Goal: Complete application form: Complete application form

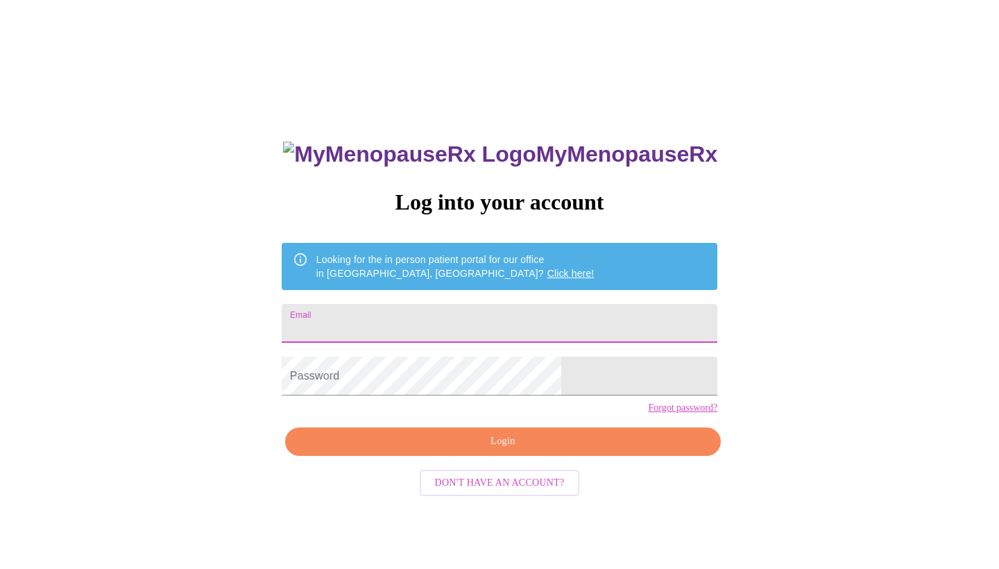
type input "[EMAIL_ADDRESS][DOMAIN_NAME]"
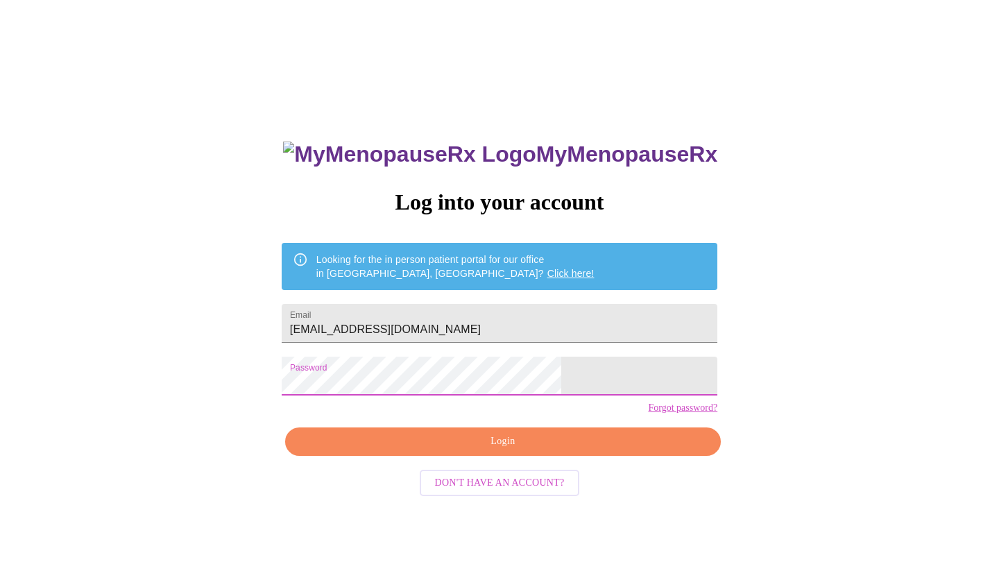
click at [422, 450] on span "Login" at bounding box center [503, 441] width 404 height 17
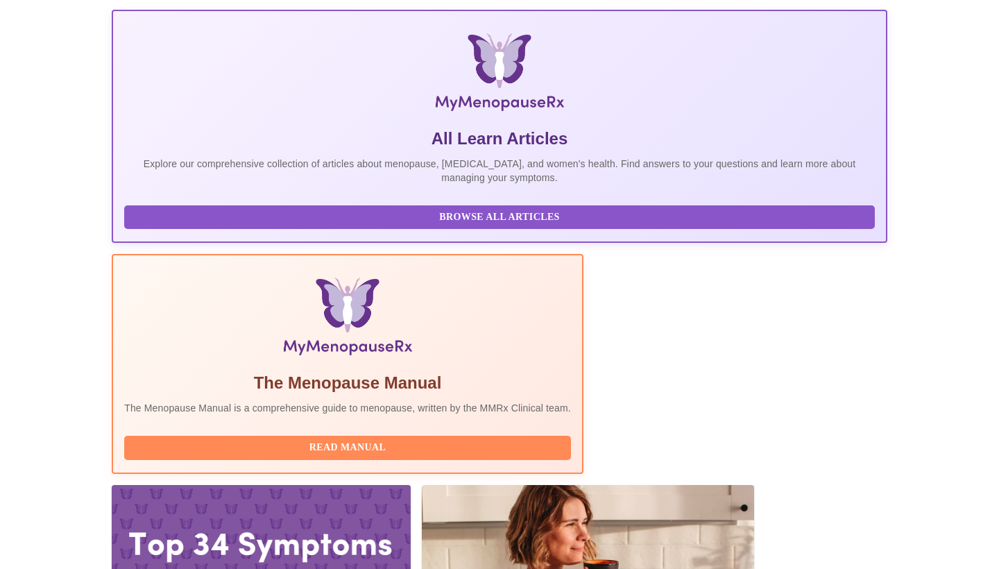
scroll to position [189, 0]
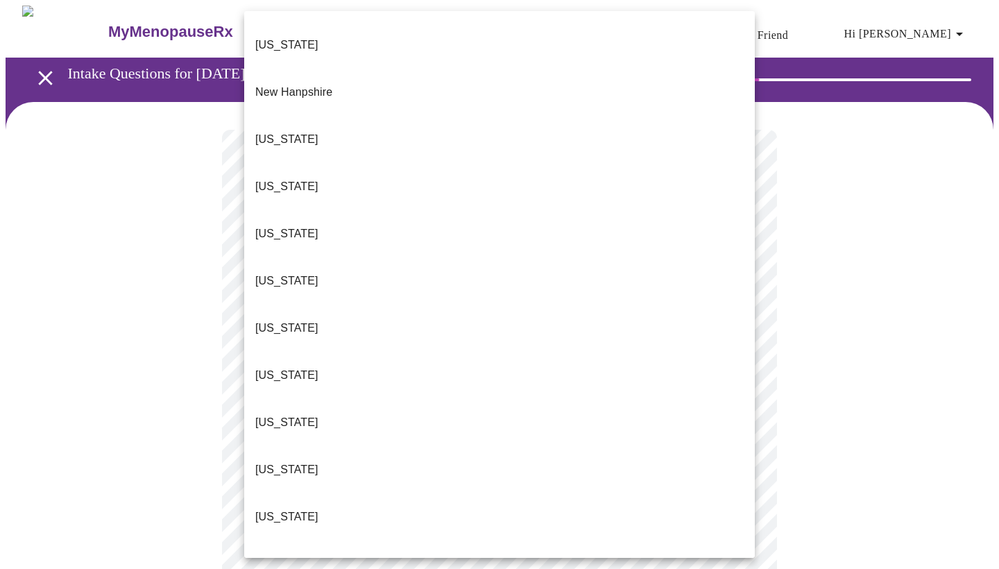
scroll to position [1268, 0]
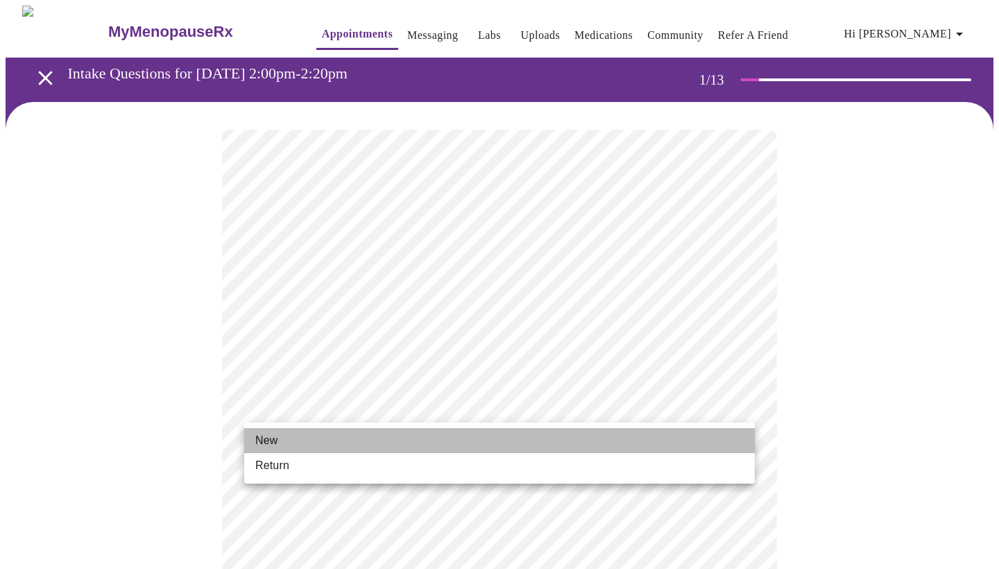
click at [400, 438] on li "New" at bounding box center [499, 440] width 511 height 25
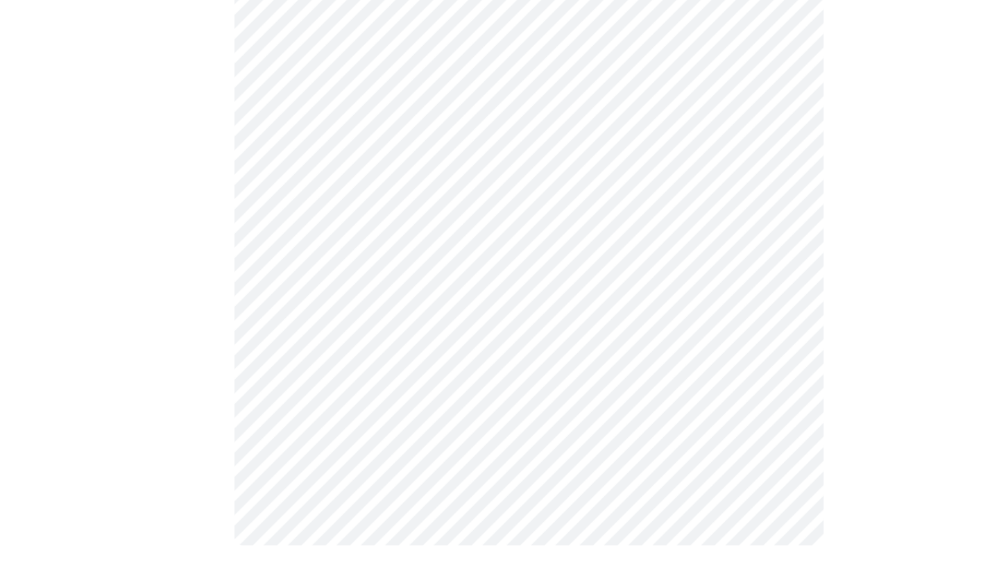
scroll to position [678, 0]
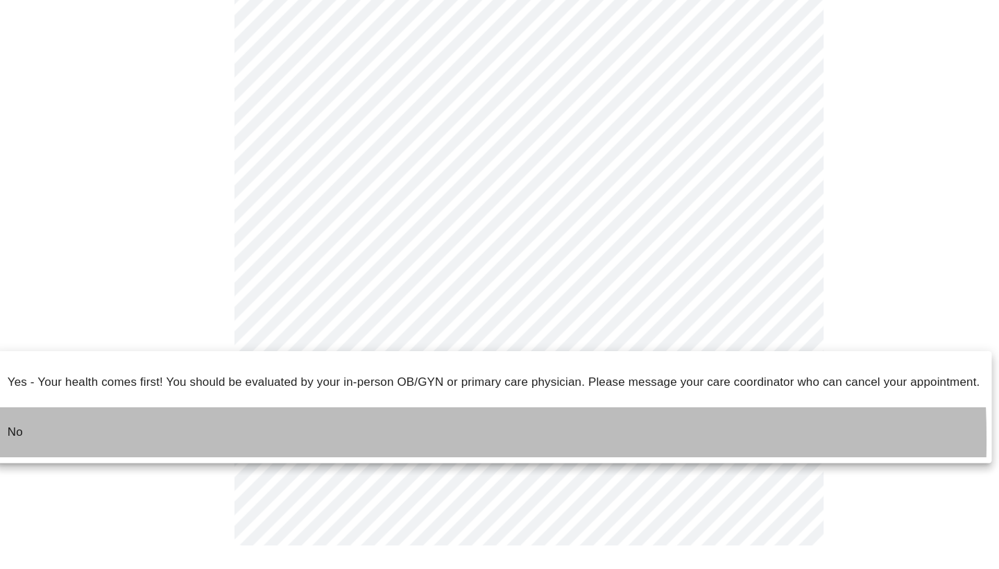
click at [178, 416] on li "No" at bounding box center [466, 439] width 938 height 47
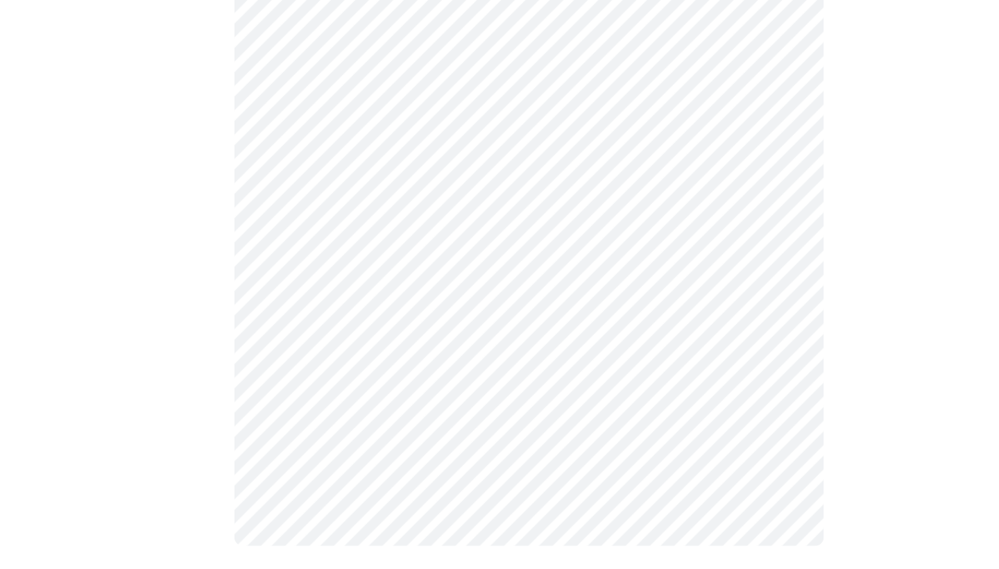
scroll to position [0, 0]
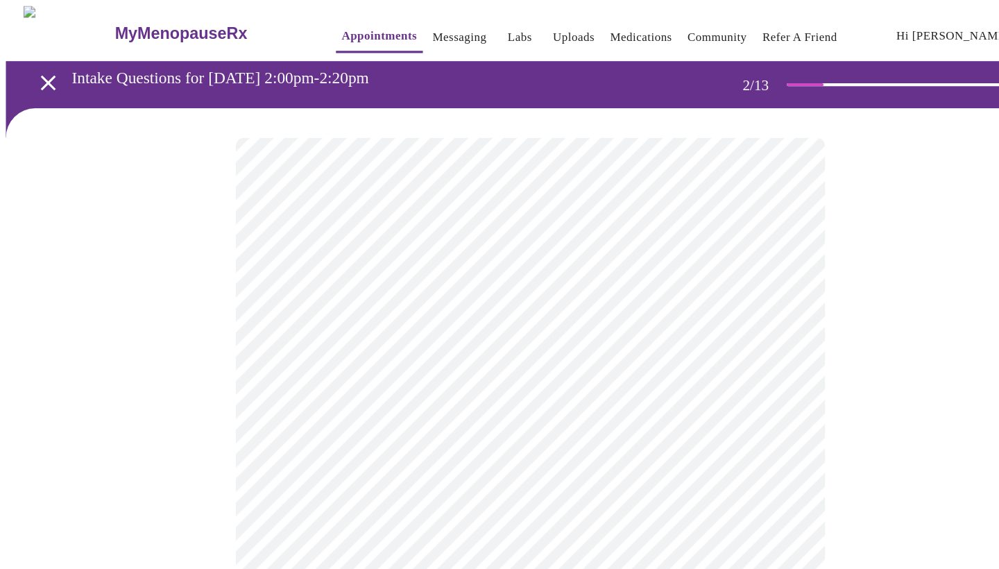
click at [286, 281] on body "MyMenopauseRx Appointments Messaging Labs Uploads Medications Community Refer a…" at bounding box center [500, 422] width 988 height 832
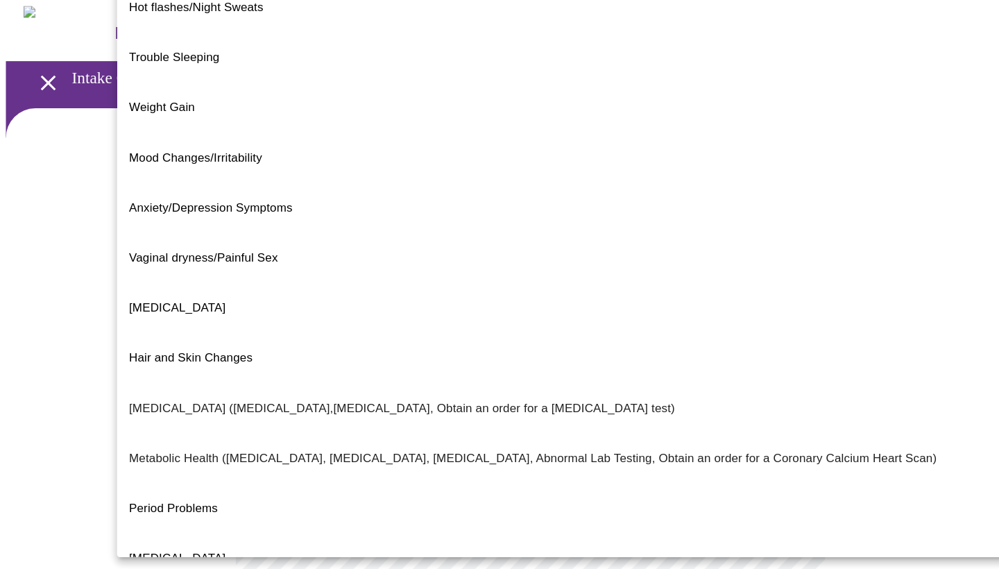
click at [171, 95] on span "Weight Gain" at bounding box center [152, 101] width 62 height 12
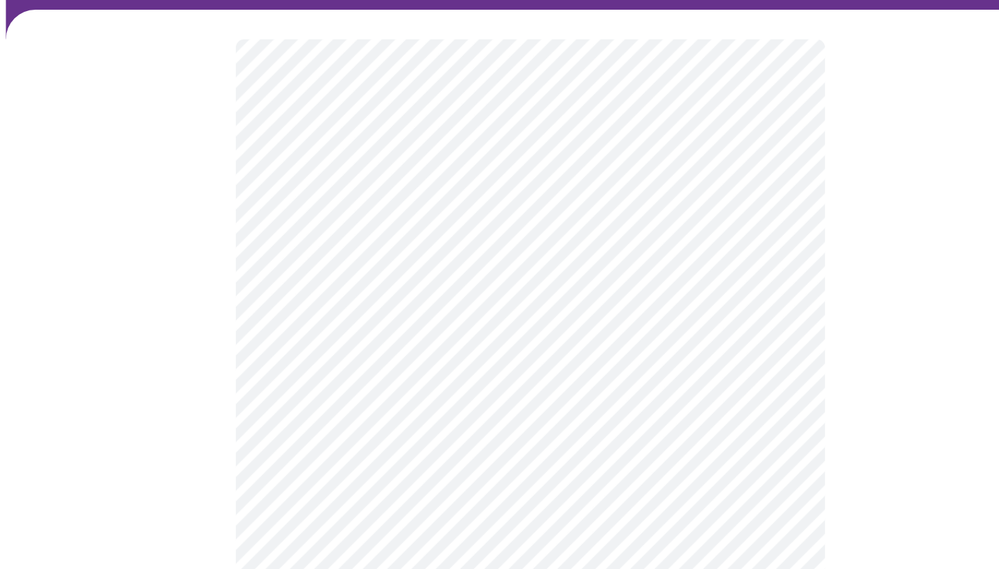
scroll to position [62, 0]
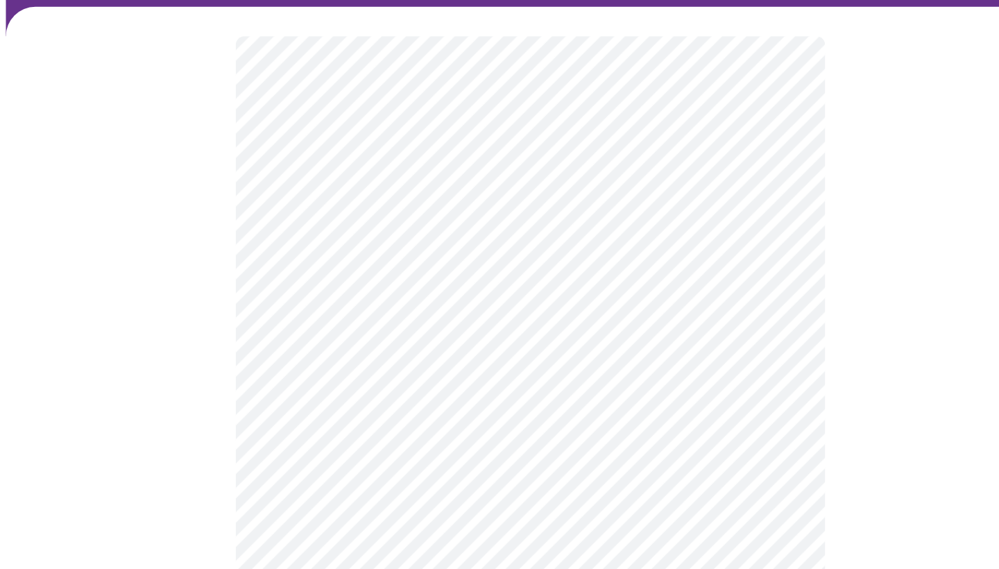
click at [414, 198] on body "MyMenopauseRx Appointments Messaging Labs Uploads Medications Community Refer a…" at bounding box center [500, 355] width 988 height 824
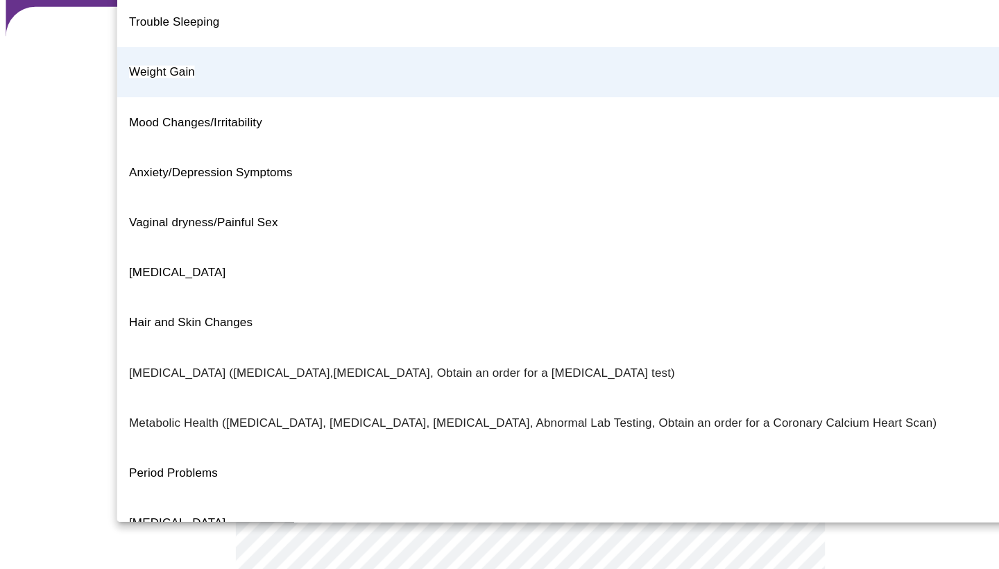
click at [278, 266] on li "[MEDICAL_DATA]" at bounding box center [560, 289] width 901 height 47
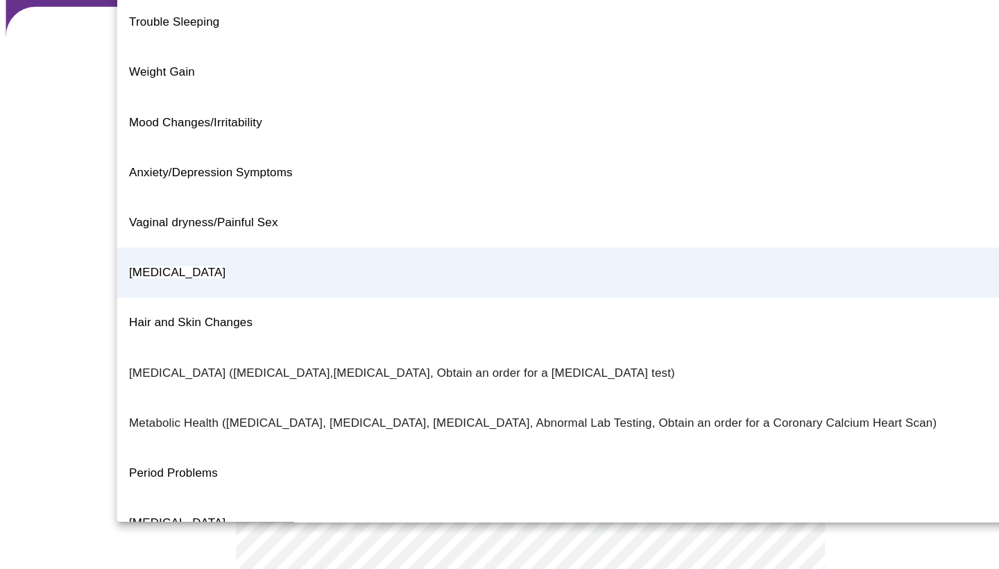
click at [404, 179] on body "MyMenopauseRx Appointments Messaging Labs Uploads Medications Community Refer a…" at bounding box center [500, 355] width 988 height 824
click at [154, 95] on span "Weight Gain" at bounding box center [152, 101] width 62 height 12
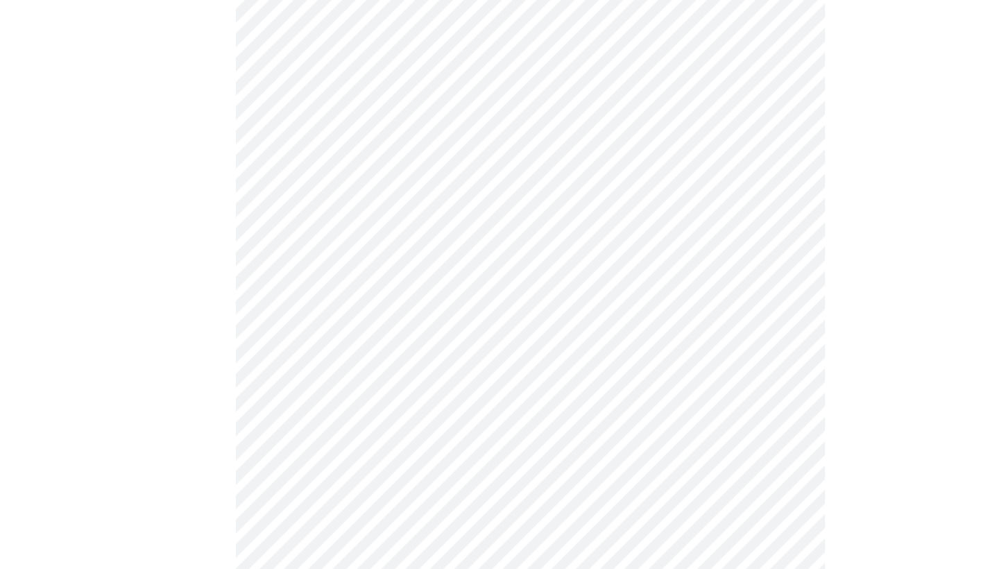
scroll to position [114, 0]
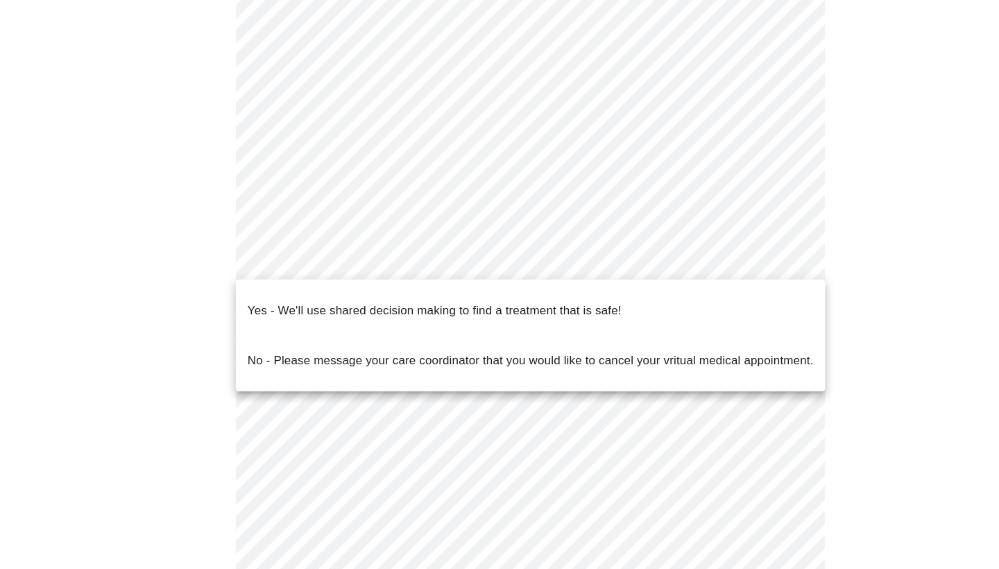
click at [271, 280] on body "MyMenopauseRx Appointments Messaging Labs Uploads Medications Community Refer a…" at bounding box center [500, 303] width 988 height 824
click at [285, 317] on p "Yes - We'll use shared decision making to find a treatment that is safe!" at bounding box center [409, 325] width 352 height 17
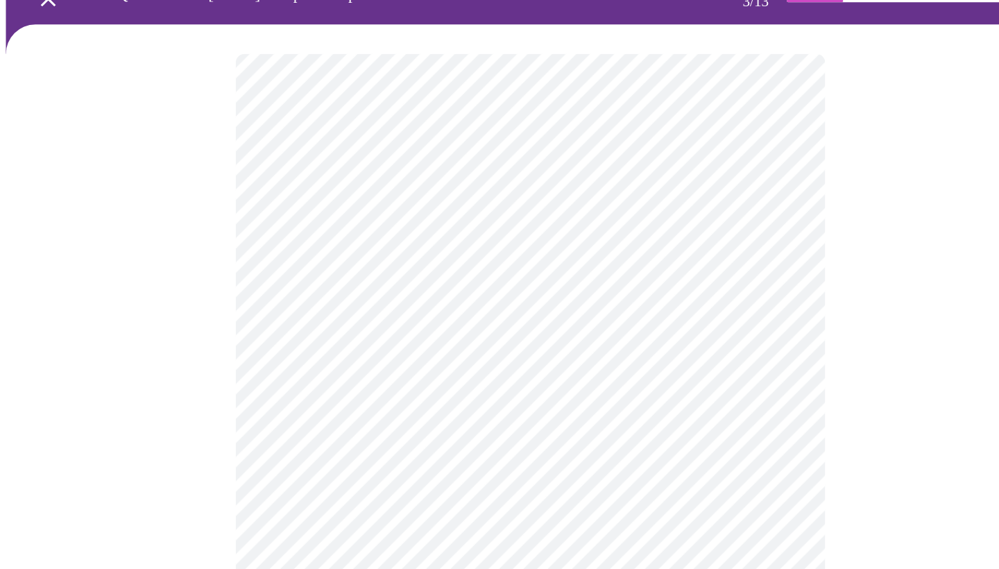
scroll to position [51, 0]
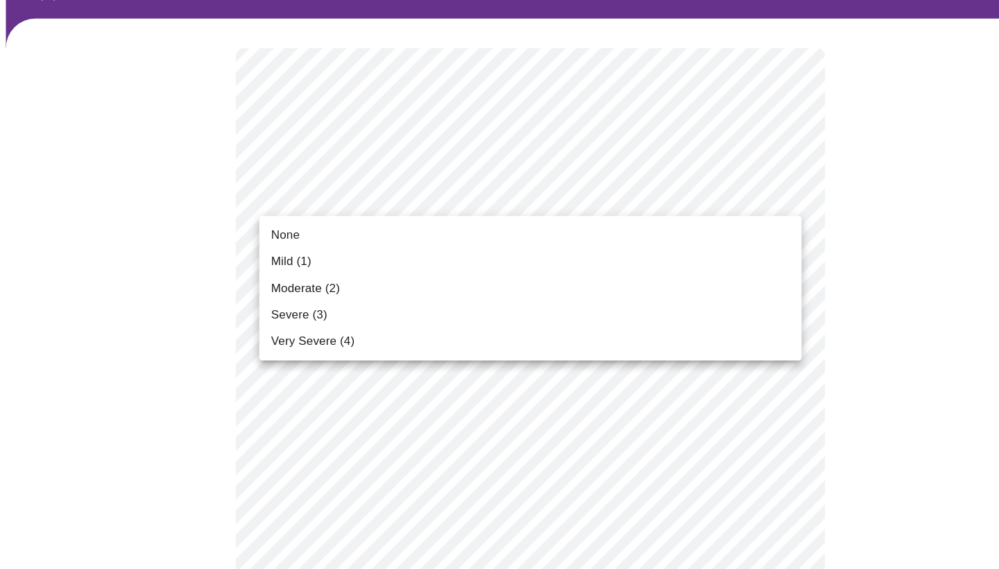
click at [271, 246] on span "None" at bounding box center [268, 254] width 27 height 17
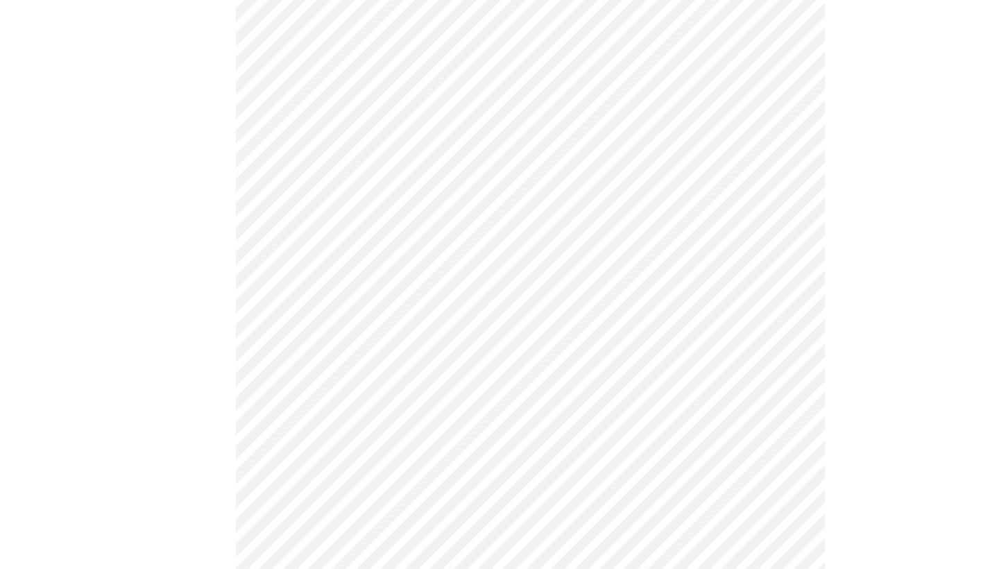
scroll to position [128, 0]
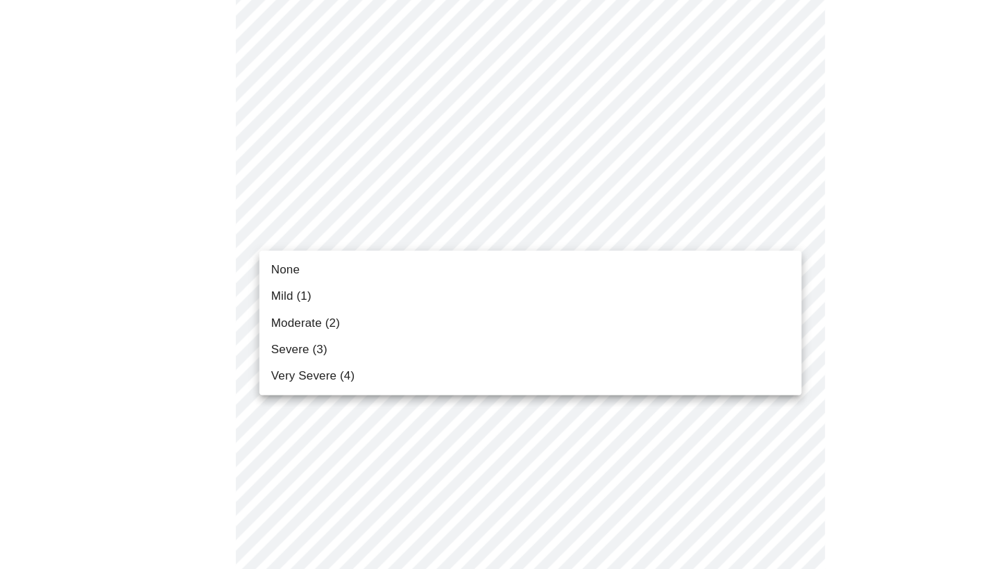
click at [271, 279] on span "None" at bounding box center [268, 287] width 27 height 17
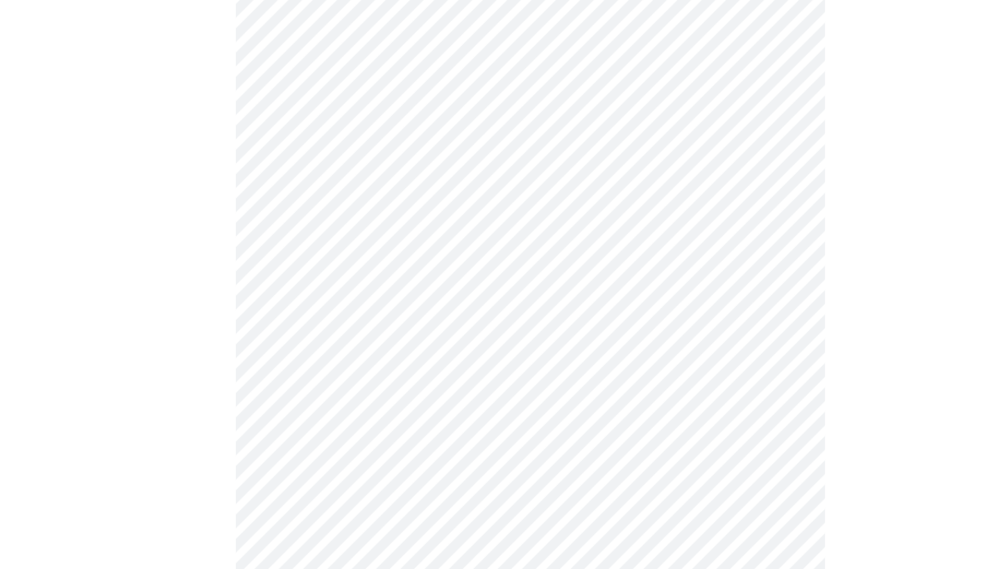
scroll to position [211, 0]
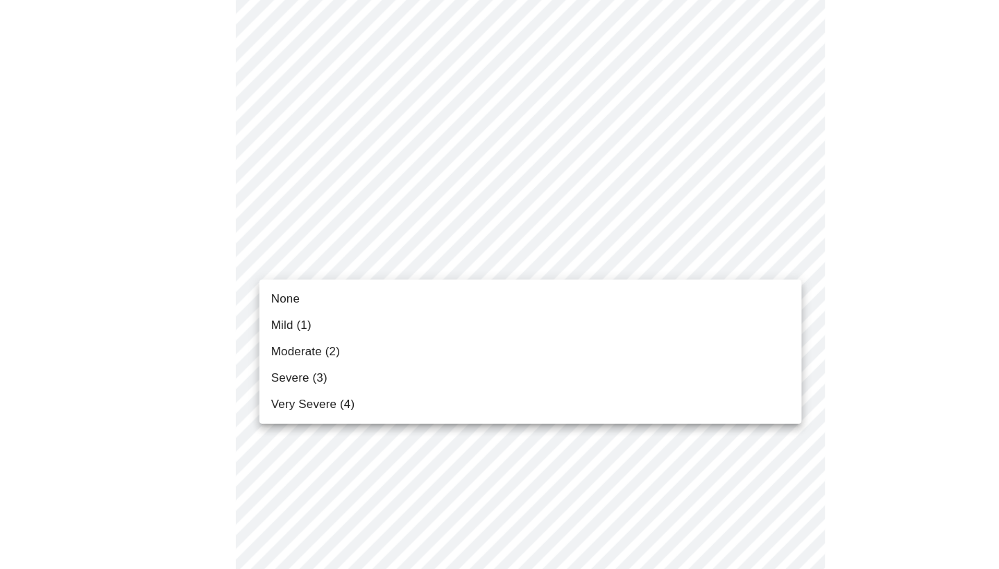
click at [272, 331] on span "Mild (1)" at bounding box center [274, 339] width 38 height 17
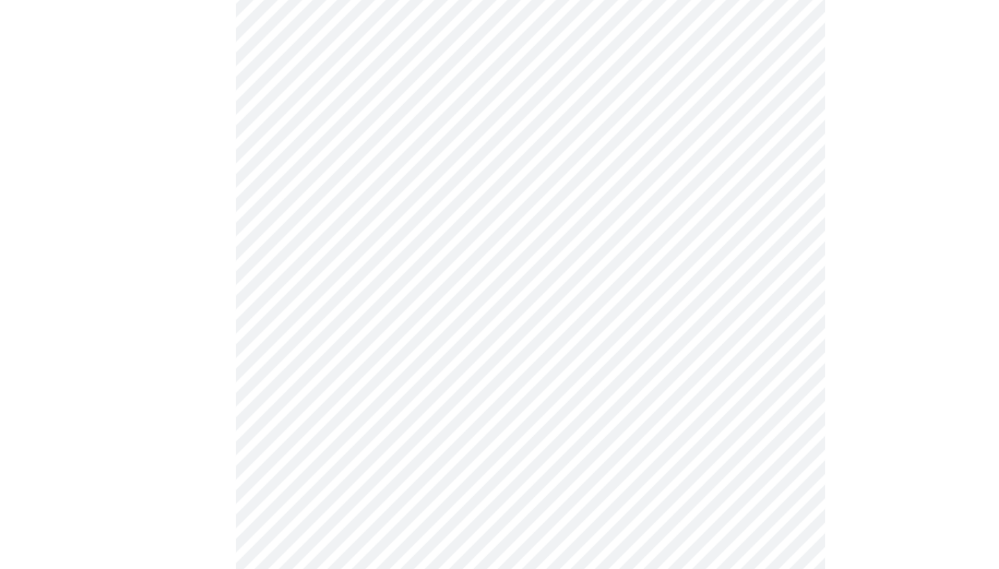
scroll to position [282, 0]
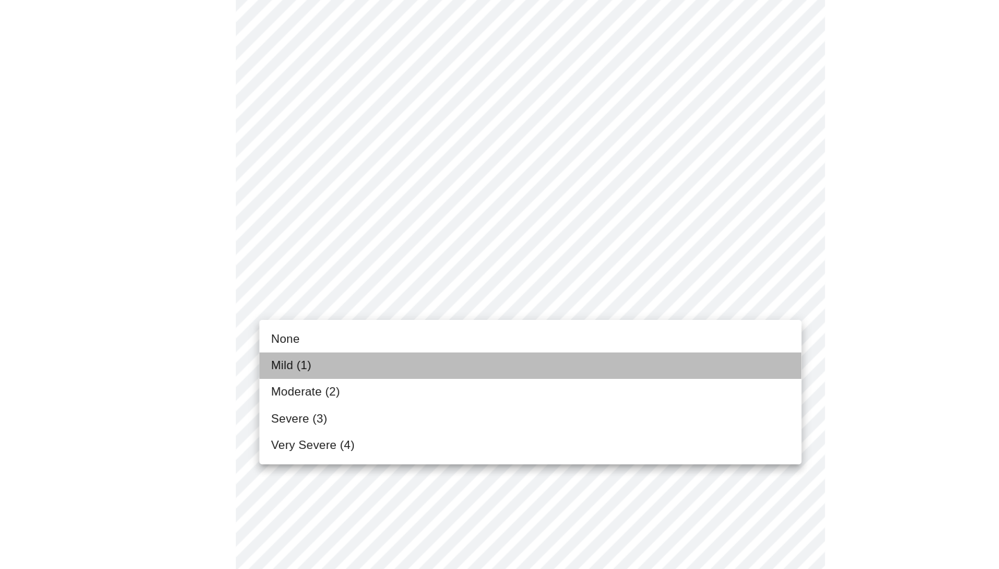
click at [280, 369] on span "Mild (1)" at bounding box center [274, 377] width 38 height 17
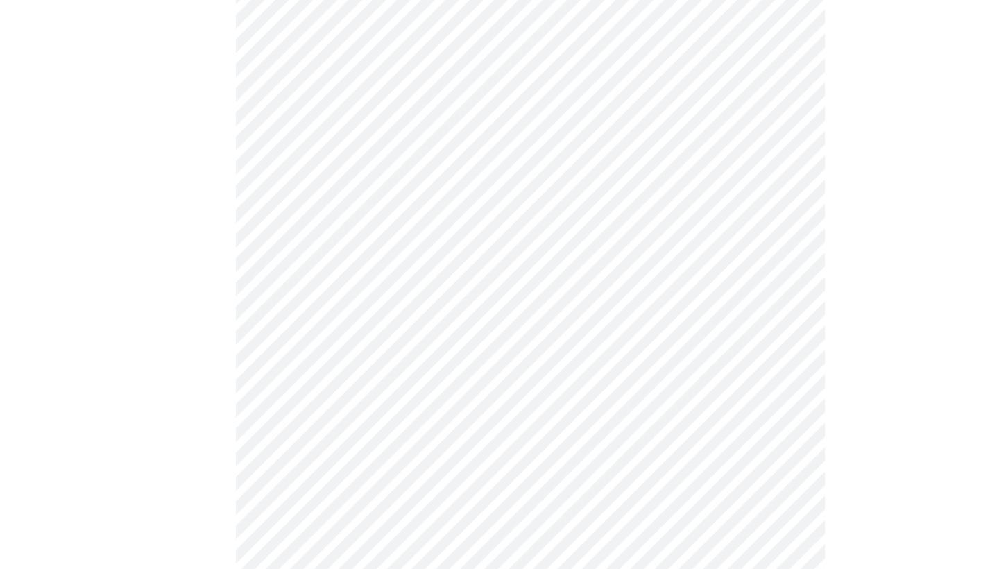
scroll to position [428, 0]
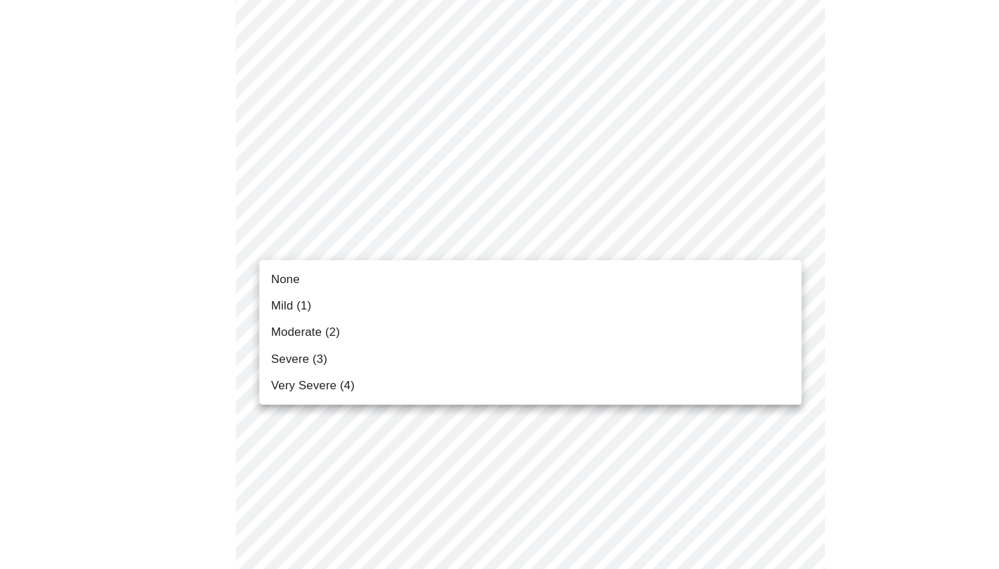
click at [279, 270] on body "MyMenopauseRx Appointments Messaging Labs Uploads Medications Community Refer a…" at bounding box center [500, 458] width 988 height 1763
click at [276, 313] on span "Mild (1)" at bounding box center [274, 321] width 38 height 17
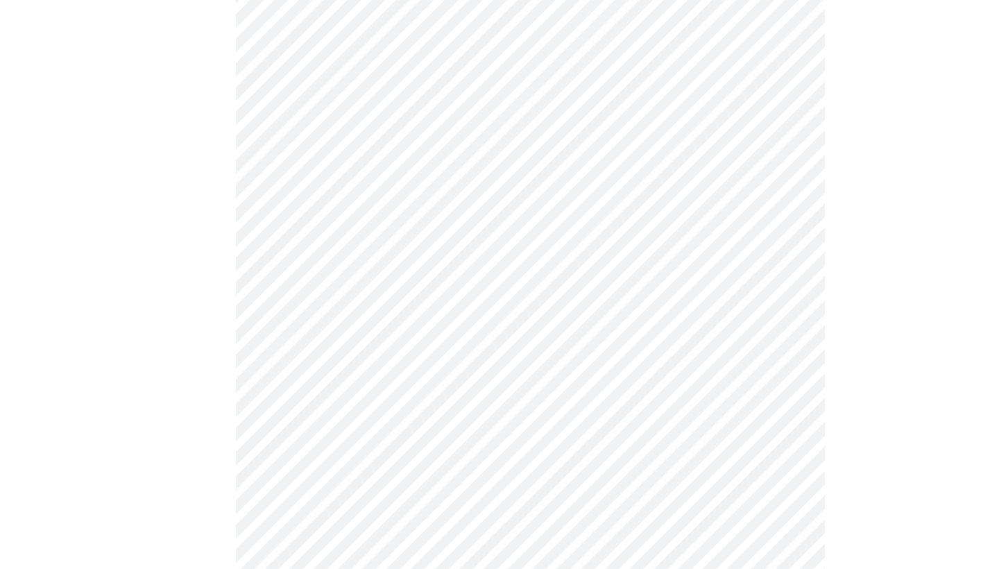
scroll to position [481, 0]
click at [294, 291] on body "MyMenopauseRx Appointments Messaging Labs Uploads Medications Community Refer a…" at bounding box center [500, 396] width 988 height 1744
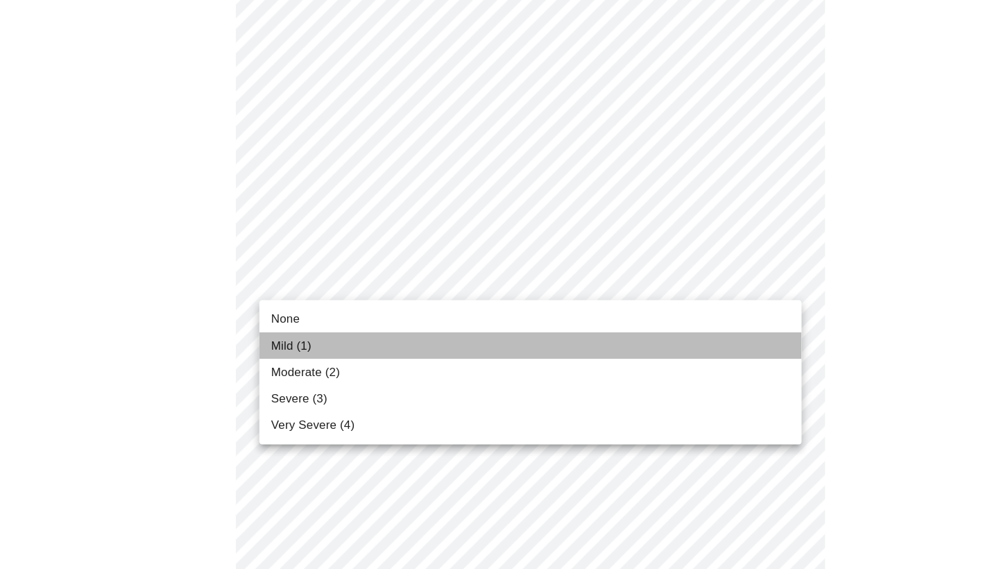
click at [273, 350] on span "Mild (1)" at bounding box center [274, 358] width 38 height 17
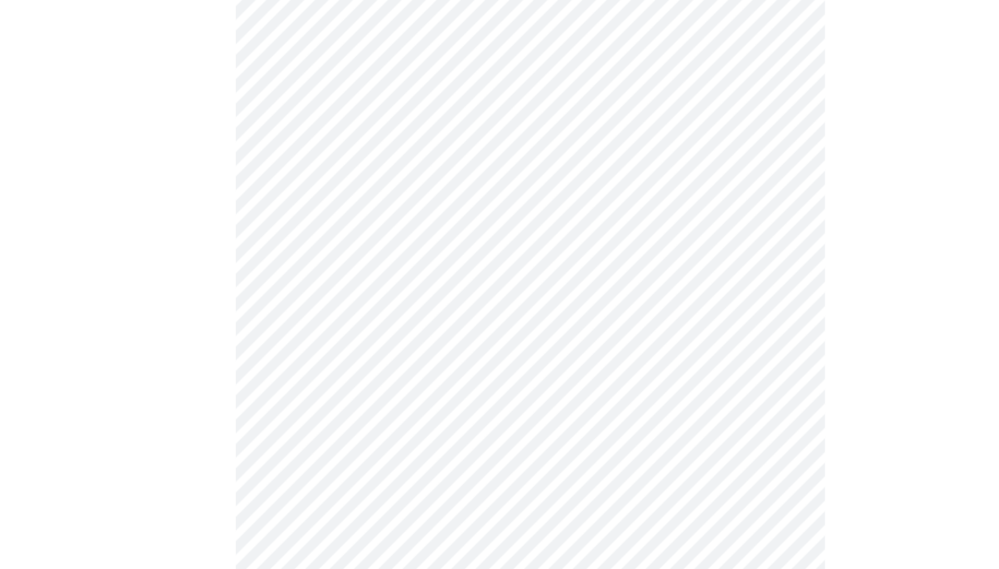
scroll to position [597, 0]
click at [267, 289] on body "MyMenopauseRx Appointments Messaging Labs Uploads Medications Community Refer a…" at bounding box center [500, 270] width 988 height 1725
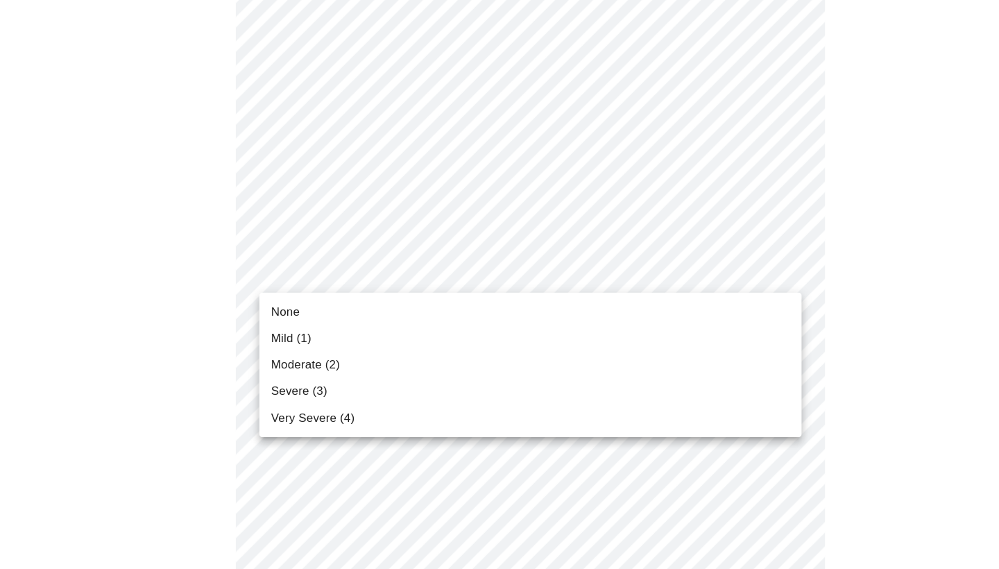
click at [273, 368] on span "Moderate (2)" at bounding box center [287, 376] width 65 height 17
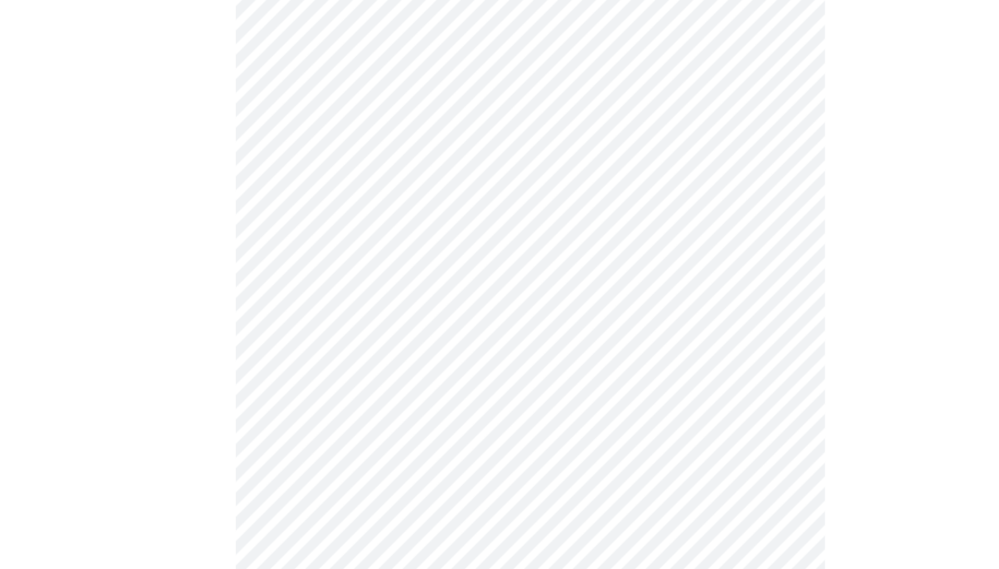
scroll to position [697, 0]
click at [273, 296] on body "MyMenopauseRx Appointments Messaging Labs Uploads Medications Community Refer a…" at bounding box center [500, 162] width 988 height 1707
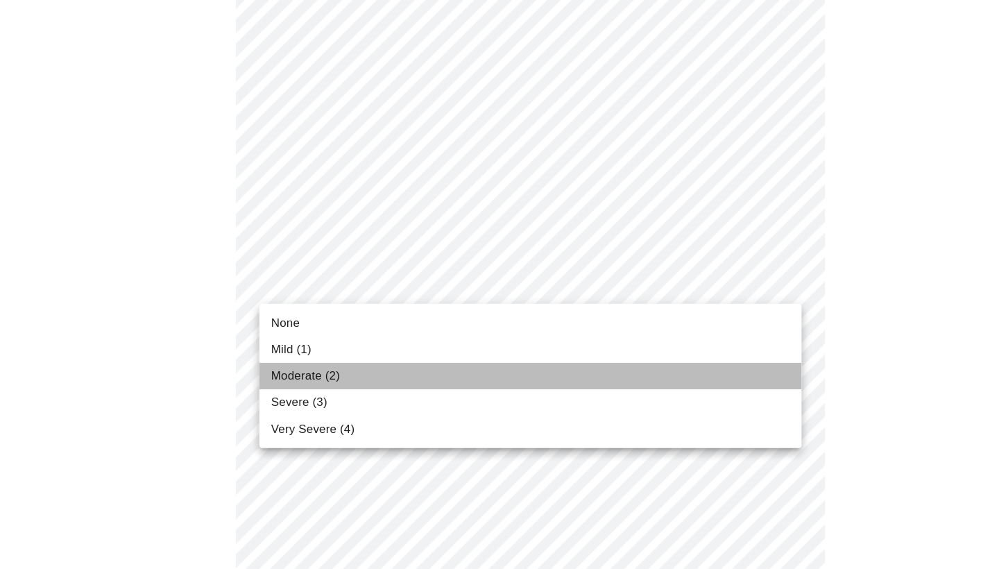
click at [282, 379] on span "Moderate (2)" at bounding box center [287, 387] width 65 height 17
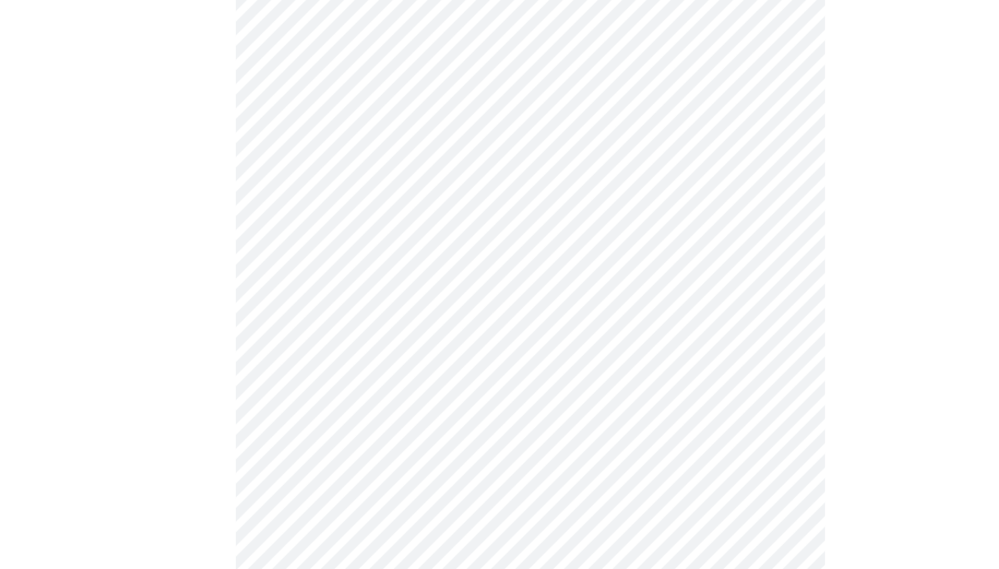
scroll to position [835, 0]
click at [289, 273] on body "MyMenopauseRx Appointments Messaging Labs Uploads Medications Community Refer a…" at bounding box center [500, 15] width 988 height 1688
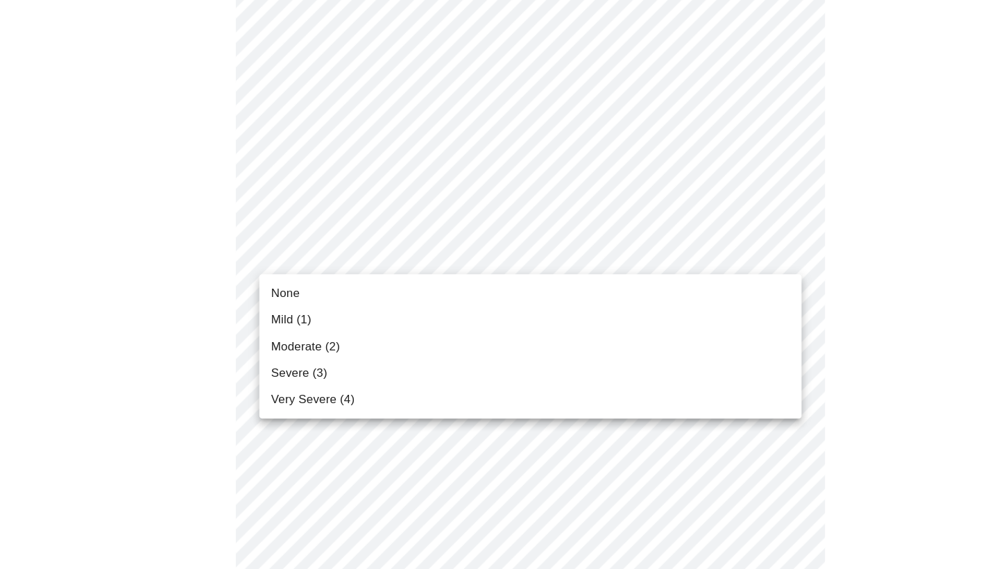
click at [271, 301] on span "None" at bounding box center [268, 309] width 27 height 17
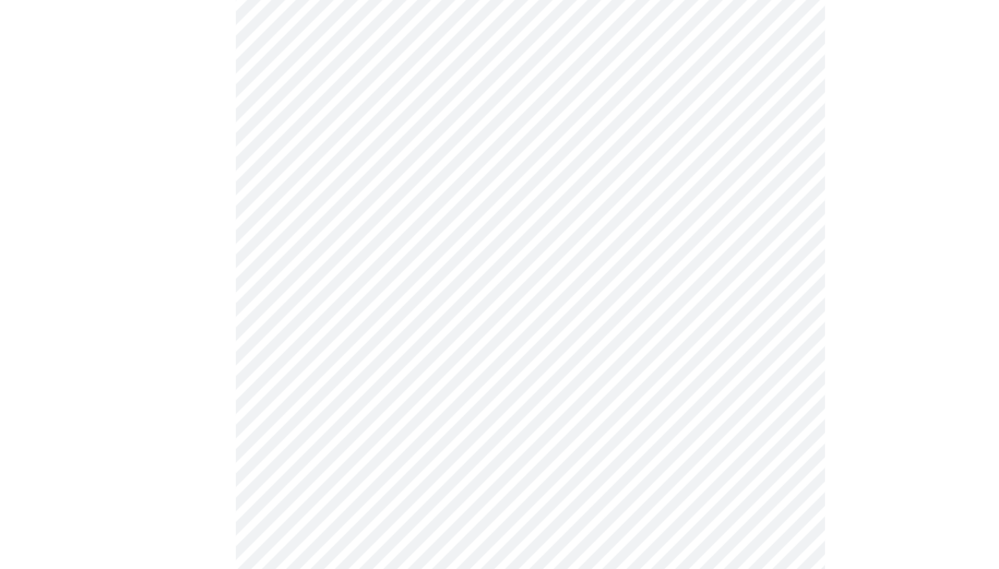
scroll to position [960, 0]
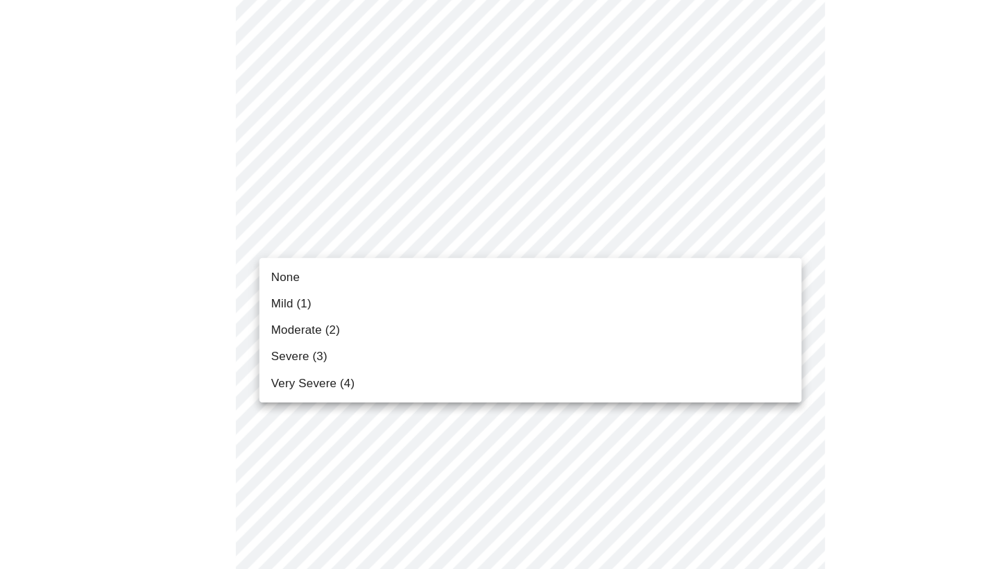
click at [271, 311] on span "Mild (1)" at bounding box center [274, 319] width 38 height 17
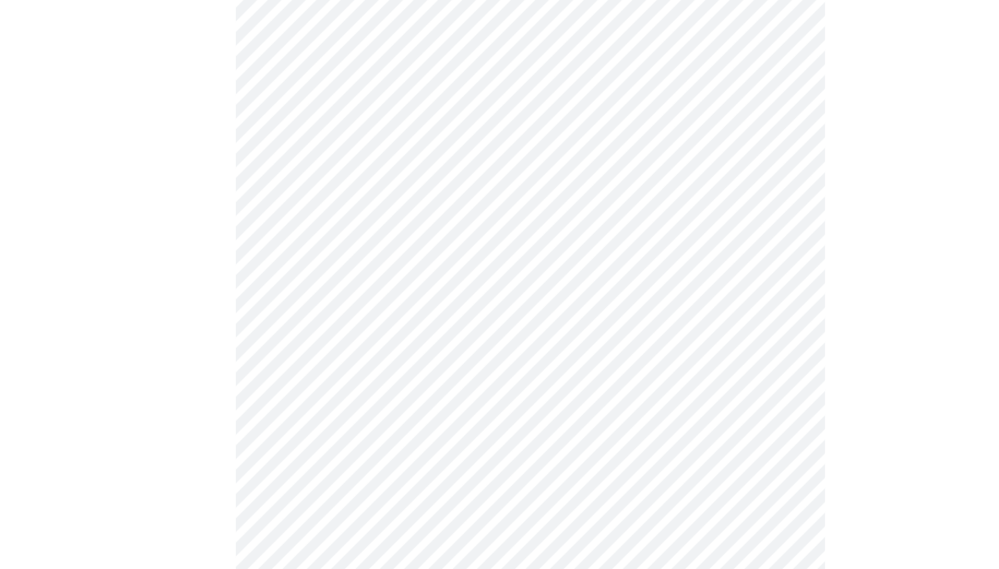
scroll to position [1053, 0]
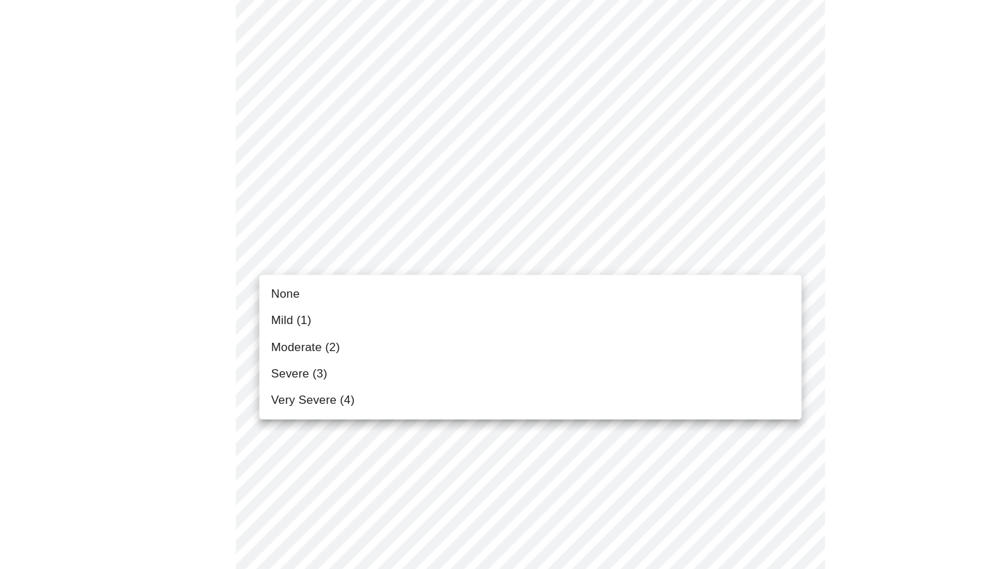
click at [279, 327] on span "Mild (1)" at bounding box center [274, 335] width 38 height 17
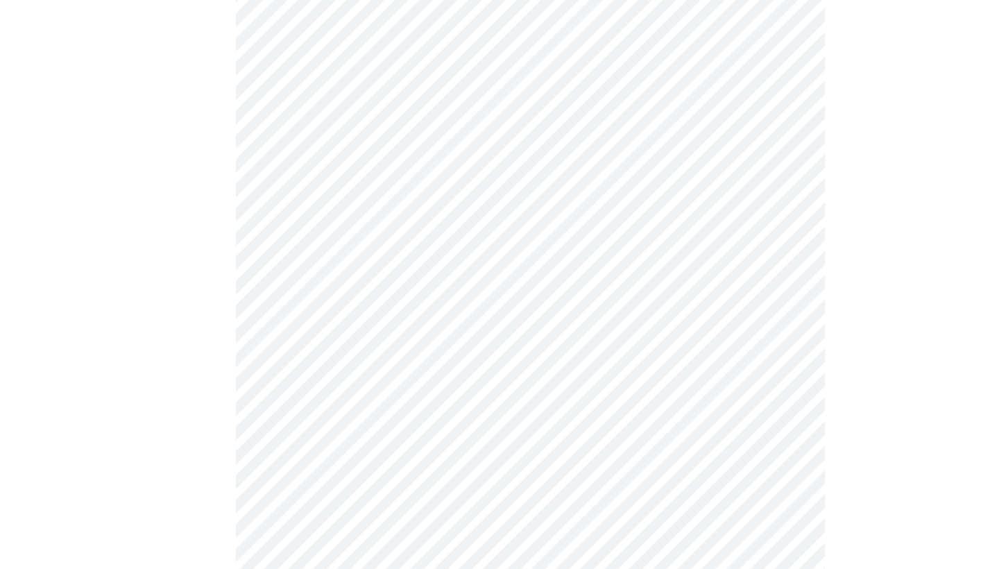
scroll to position [708, 0]
click at [361, 323] on body "MyMenopauseRx Appointments Messaging Labs Uploads Medications Community Refer a…" at bounding box center [500, 113] width 988 height 1632
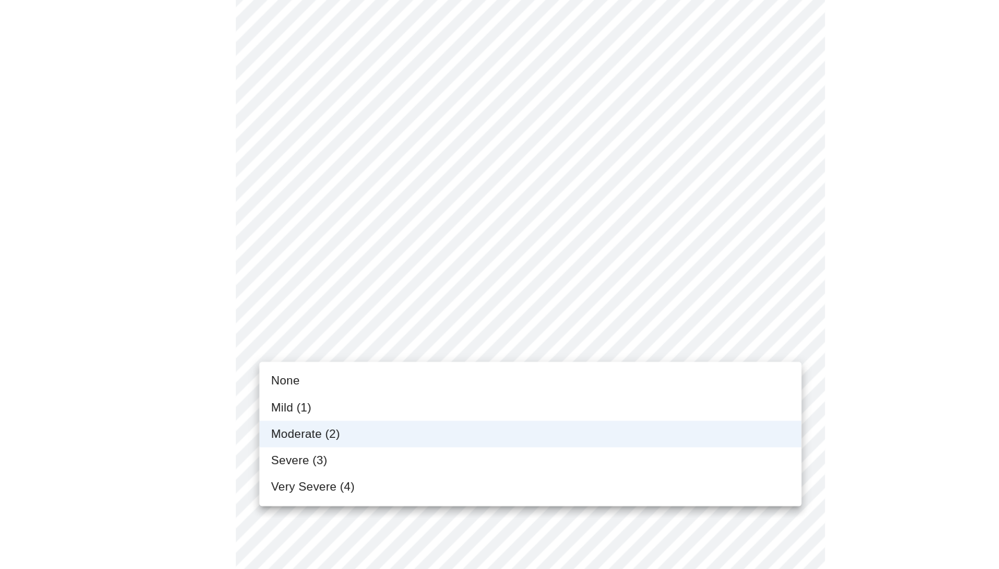
click at [305, 427] on span "Severe (3)" at bounding box center [281, 433] width 53 height 17
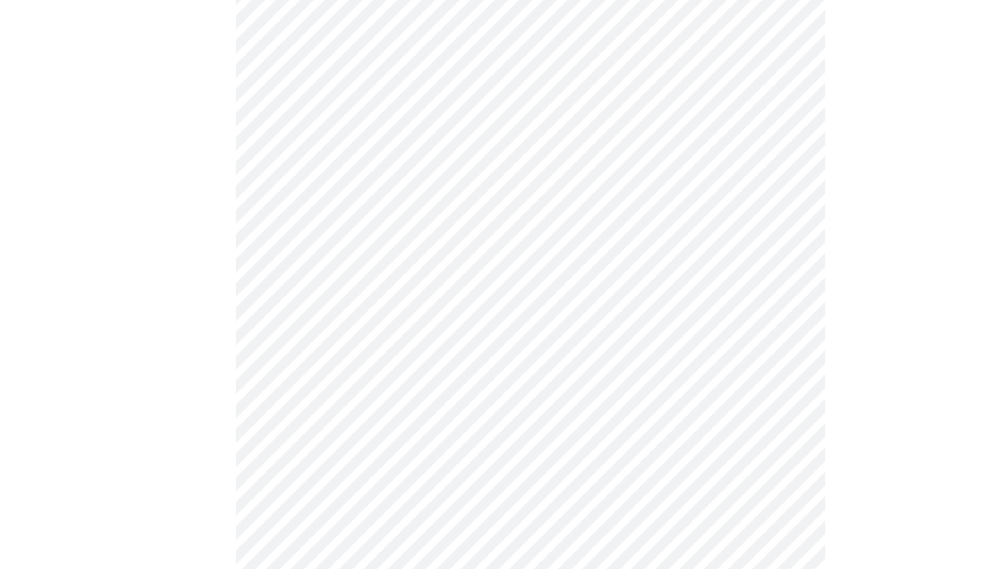
scroll to position [649, 0]
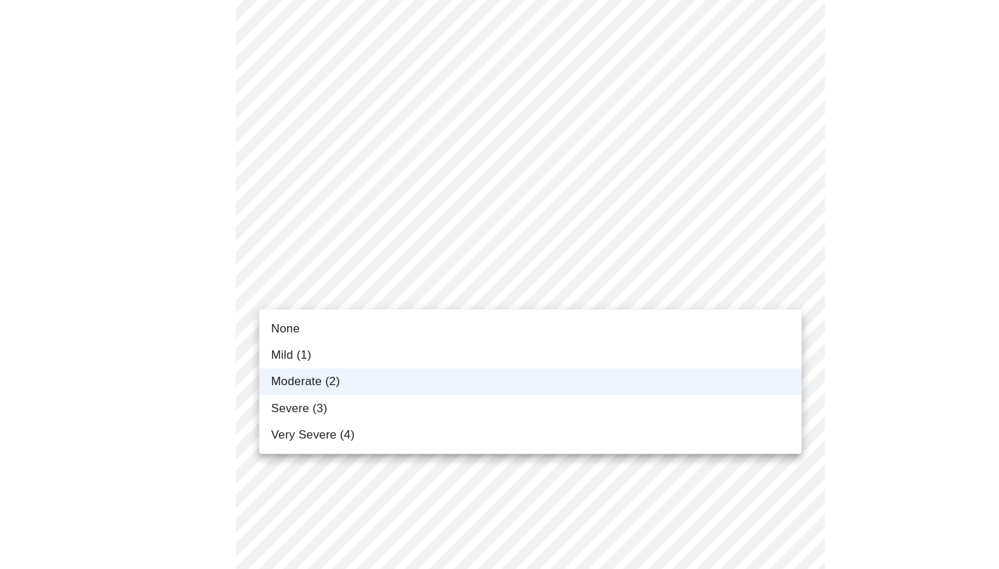
click at [373, 283] on body "MyMenopauseRx Appointments Messaging Labs Uploads Medications Community Refer a…" at bounding box center [500, 173] width 988 height 1632
click at [372, 279] on div at bounding box center [499, 284] width 999 height 569
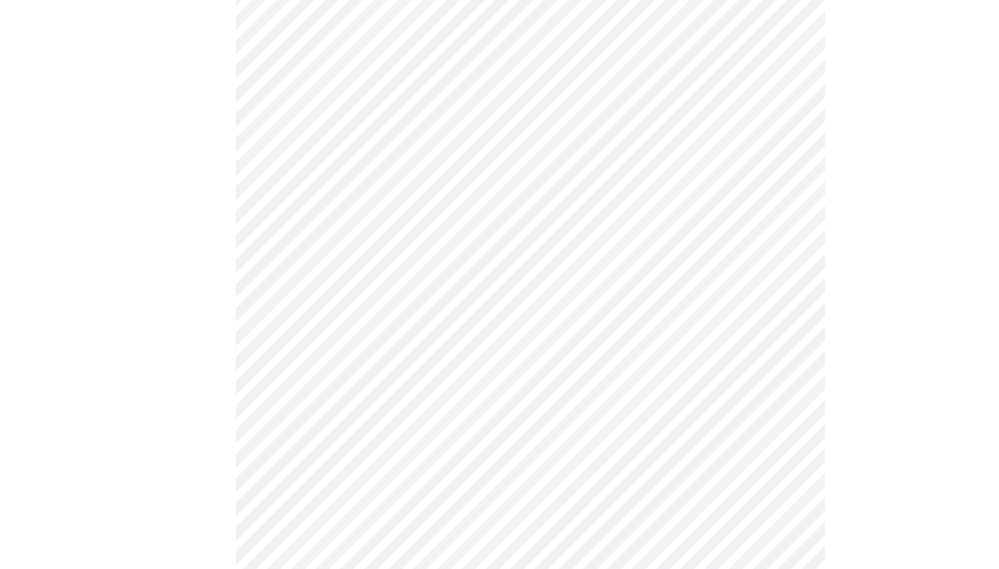
scroll to position [480, 0]
click at [349, 239] on body "MyMenopauseRx Appointments Messaging Labs Uploads Medications Community Refer a…" at bounding box center [500, 341] width 988 height 1632
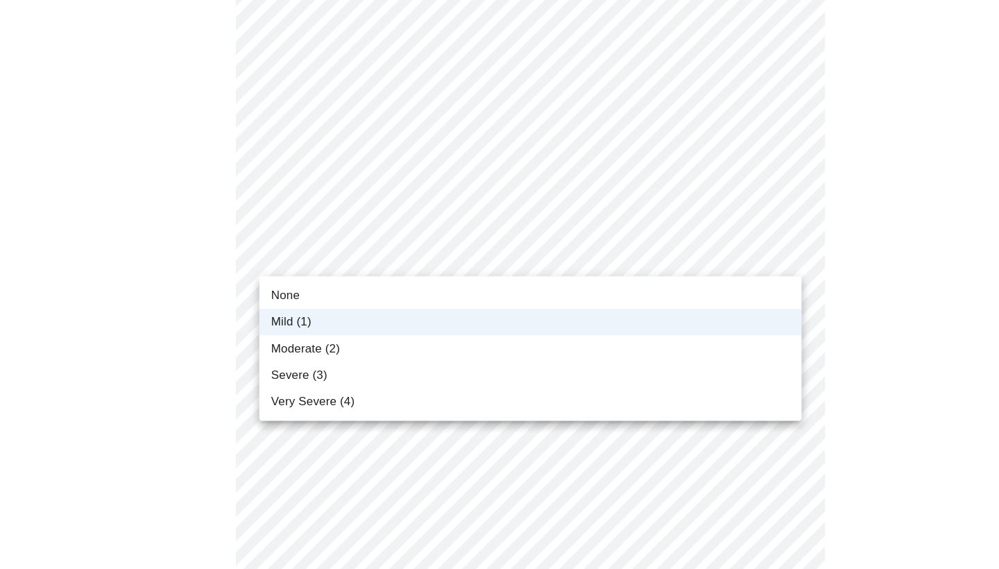
click at [325, 272] on li "None" at bounding box center [499, 278] width 511 height 25
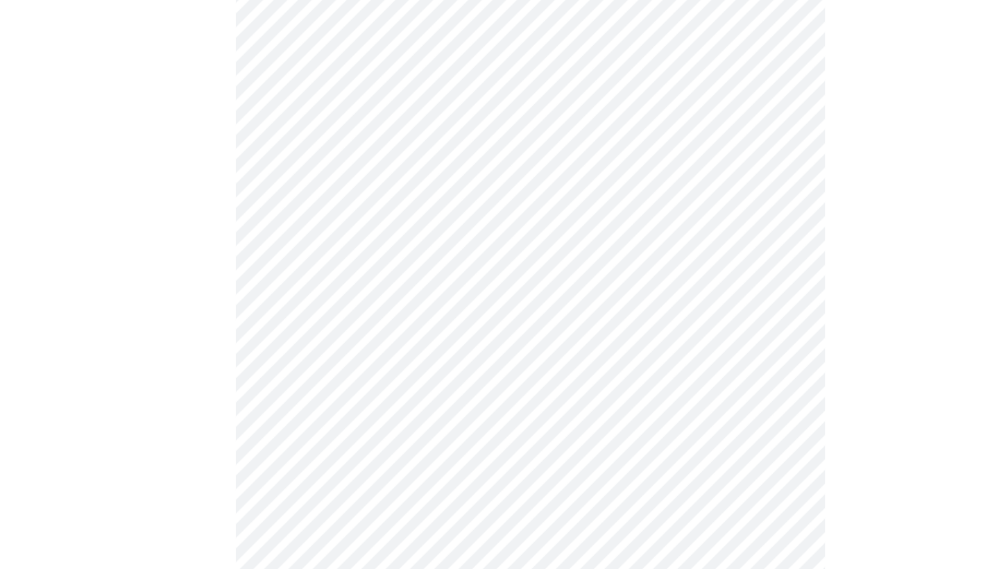
scroll to position [521, 0]
click at [330, 285] on body "MyMenopauseRx Appointments Messaging Labs Uploads Medications Community Refer a…" at bounding box center [500, 168] width 988 height 1366
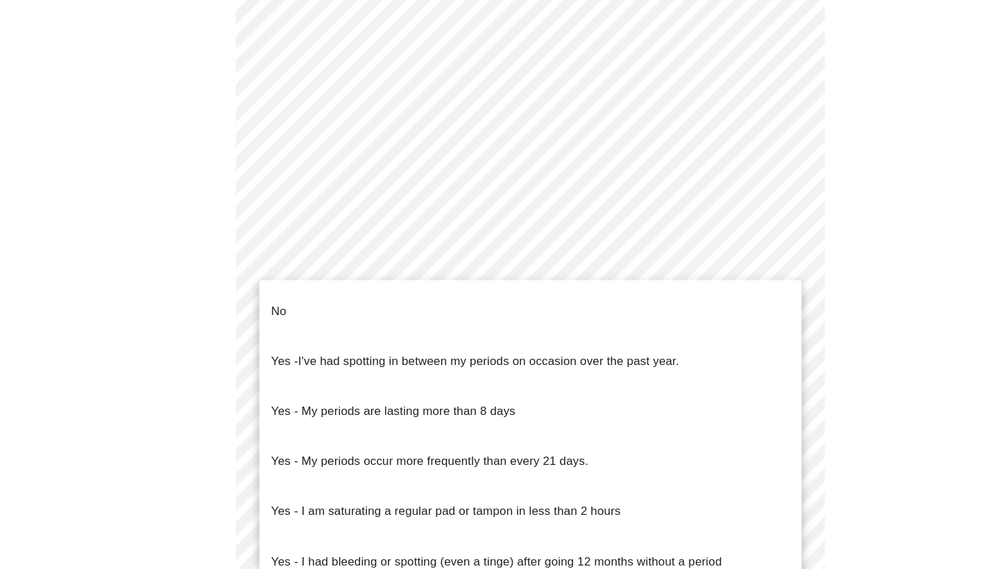
click at [301, 302] on li "No" at bounding box center [499, 325] width 511 height 47
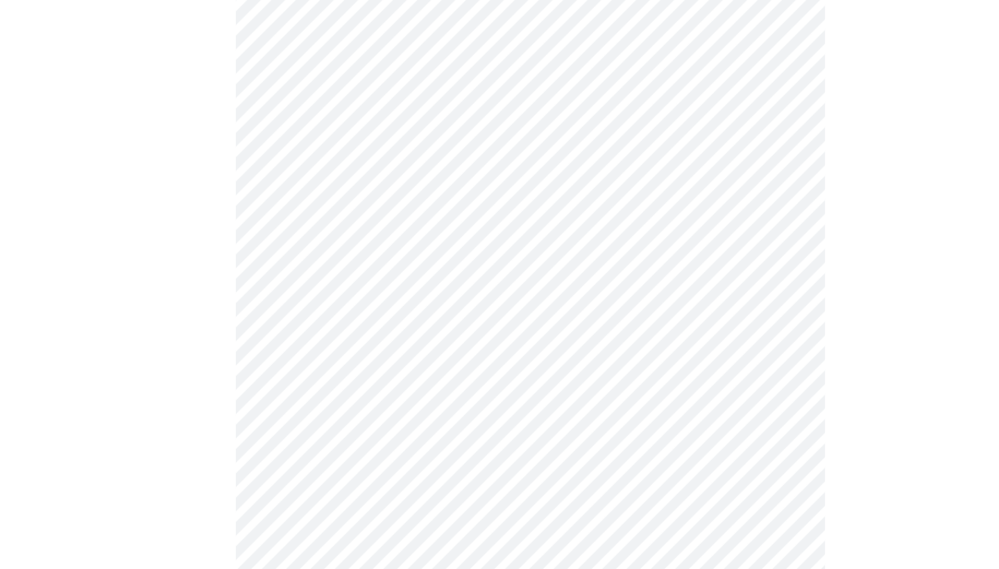
click at [280, 388] on body "MyMenopauseRx Appointments Messaging Labs Uploads Medications Community Refer a…" at bounding box center [500, 164] width 988 height 1358
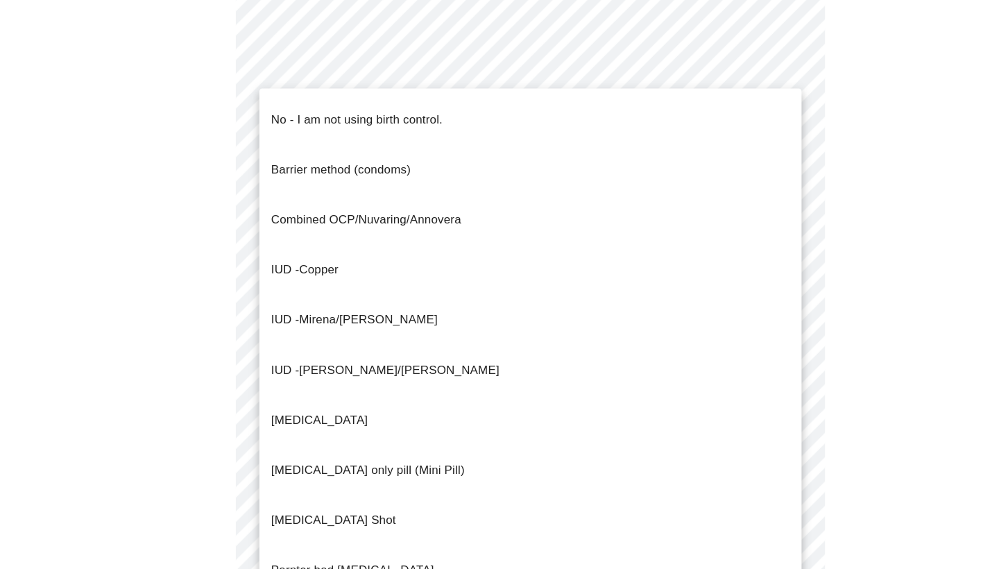
click at [292, 137] on p "No - I am not using birth control." at bounding box center [336, 145] width 162 height 17
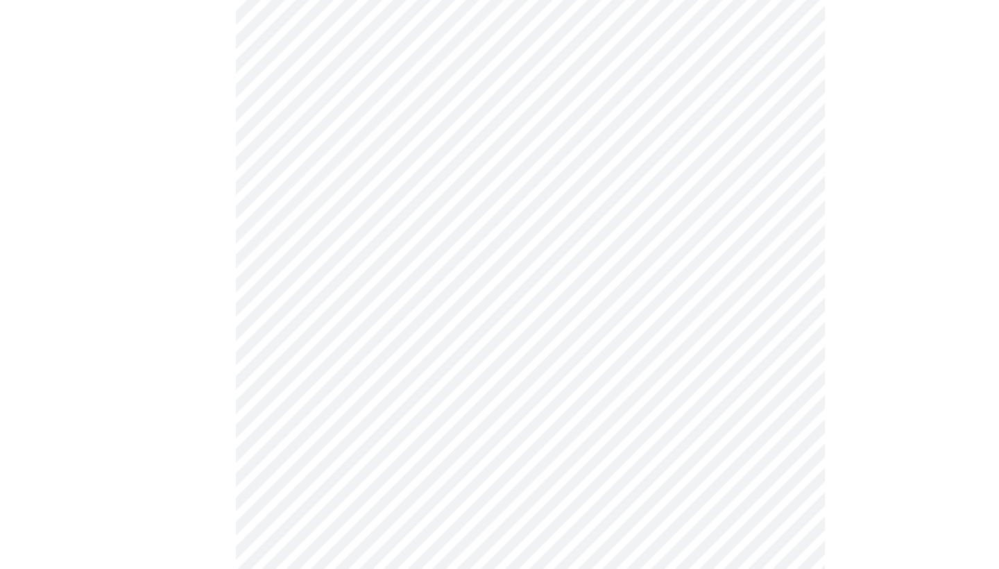
click at [272, 407] on body "MyMenopauseRx Appointments Messaging Labs Uploads Medications Community Refer a…" at bounding box center [500, 160] width 988 height 1351
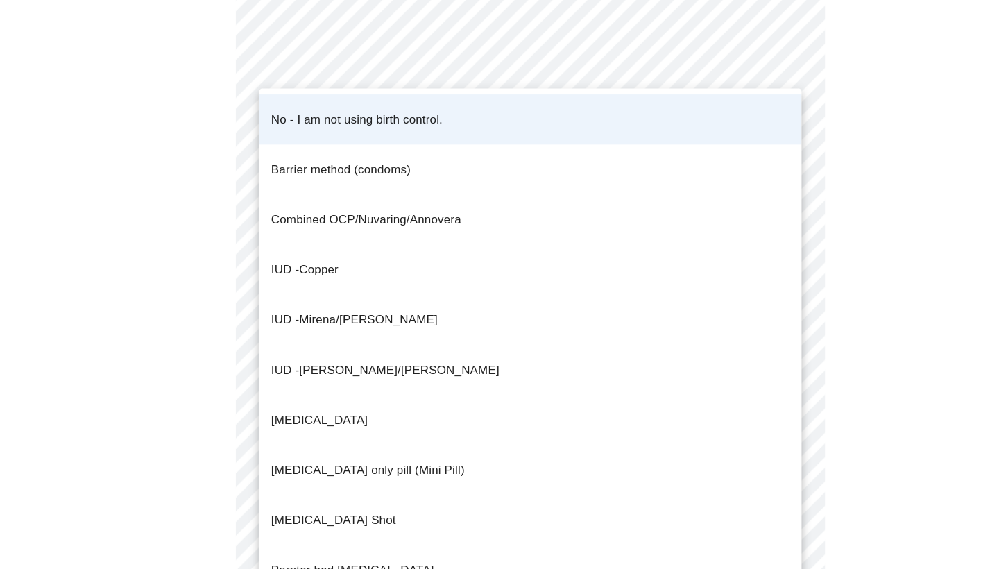
click at [193, 457] on div at bounding box center [499, 284] width 999 height 569
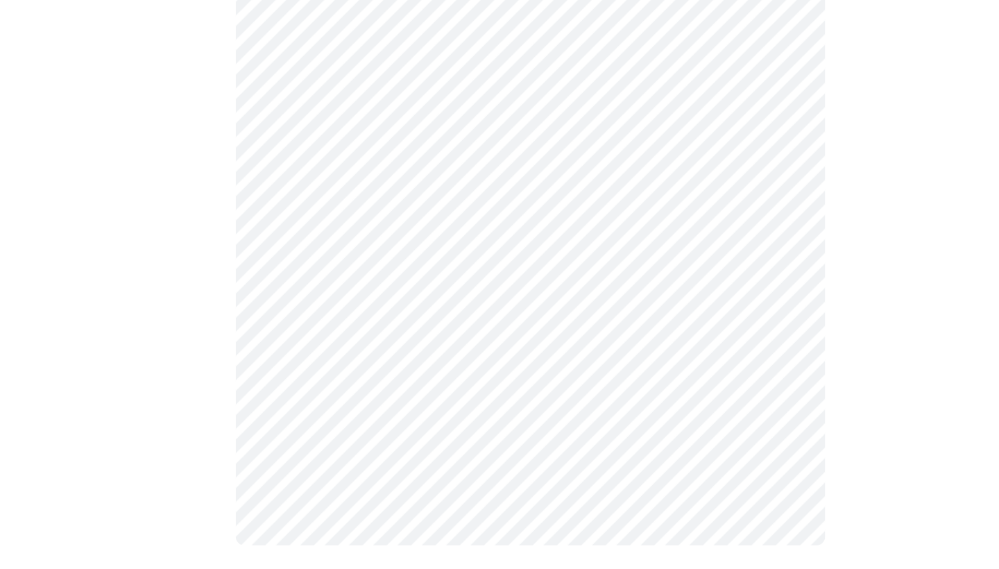
scroll to position [782, 0]
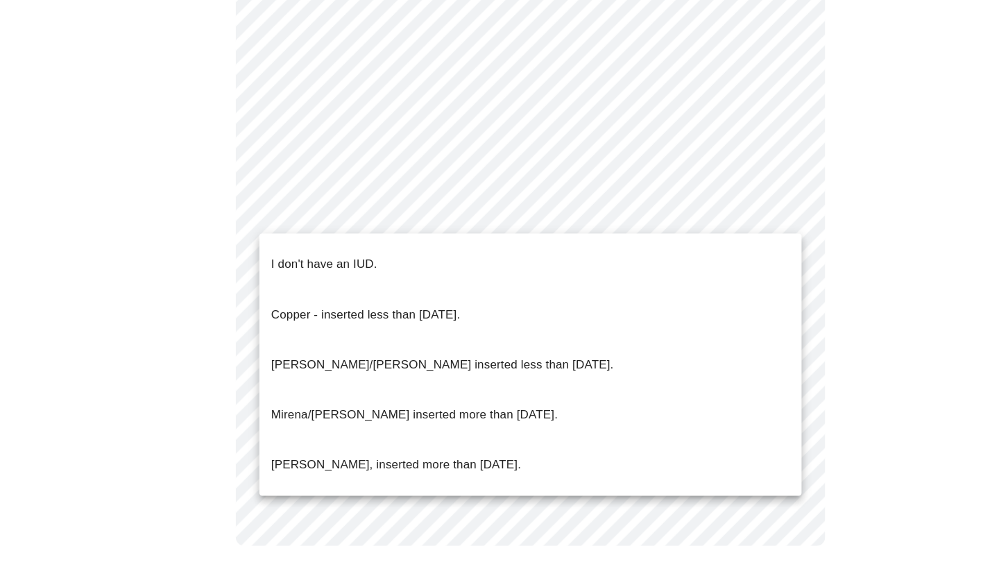
click at [287, 273] on p "I don't have an IUD." at bounding box center [305, 281] width 100 height 17
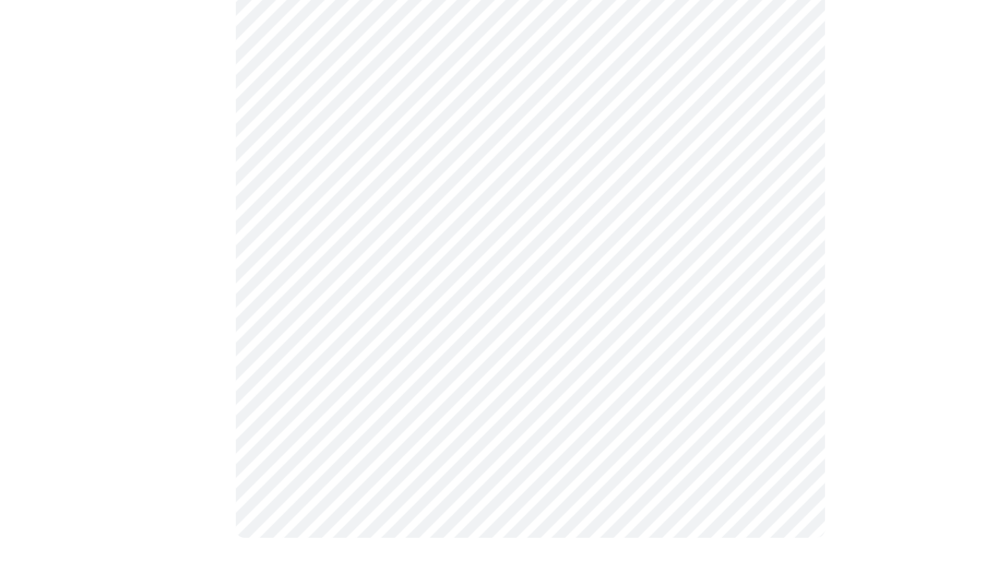
scroll to position [774, 0]
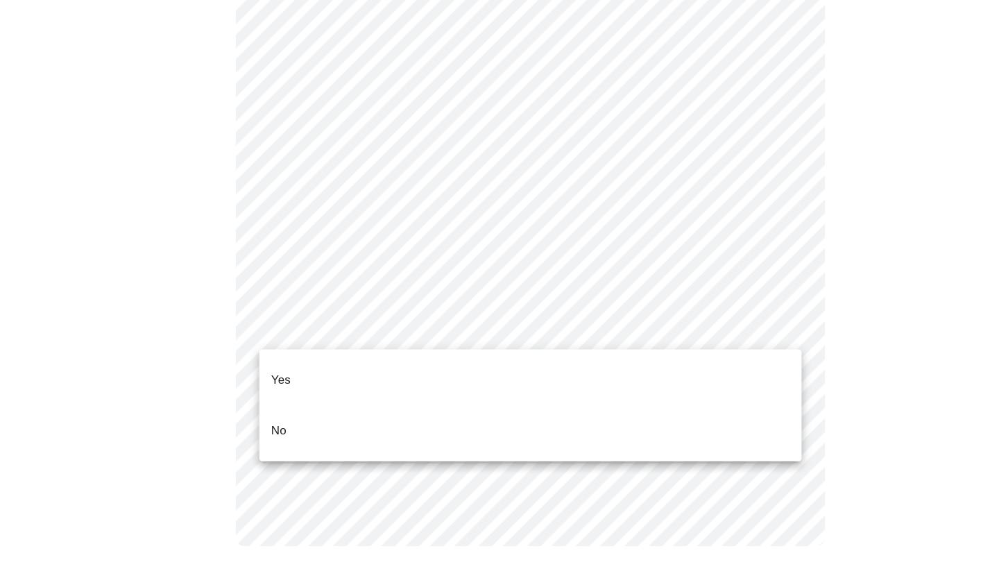
click at [262, 429] on p "No" at bounding box center [262, 437] width 15 height 17
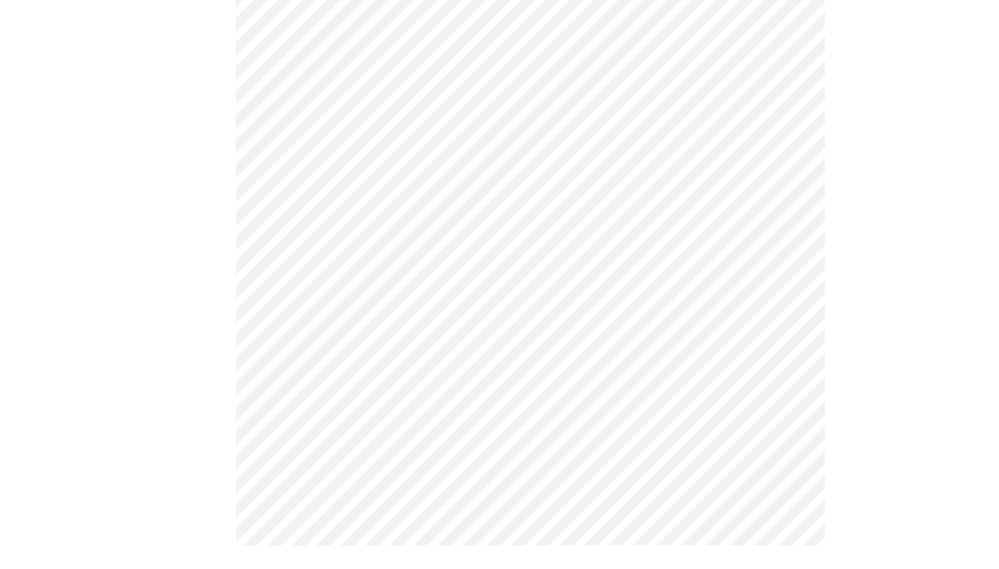
scroll to position [767, 0]
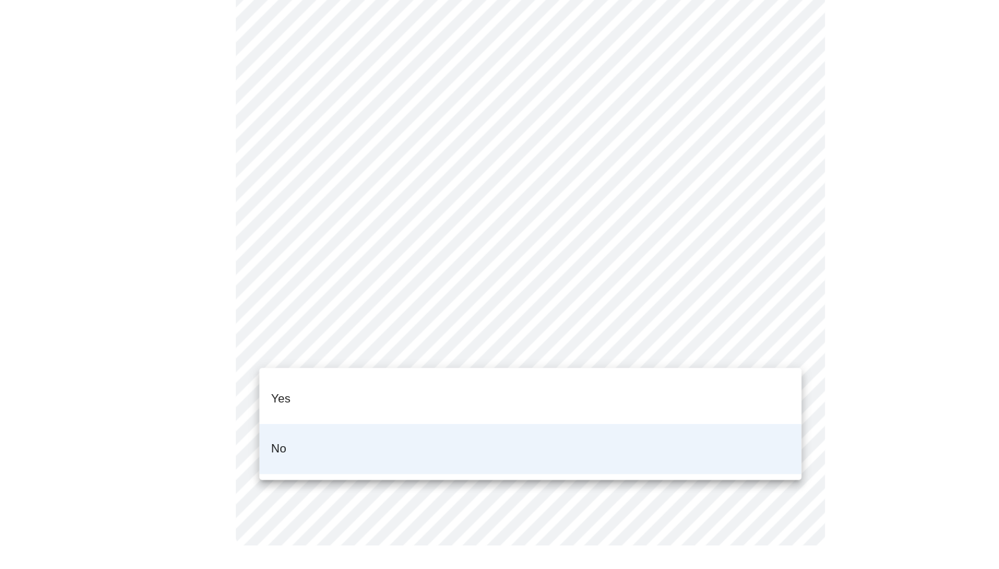
click at [305, 385] on li "Yes" at bounding box center [499, 408] width 511 height 47
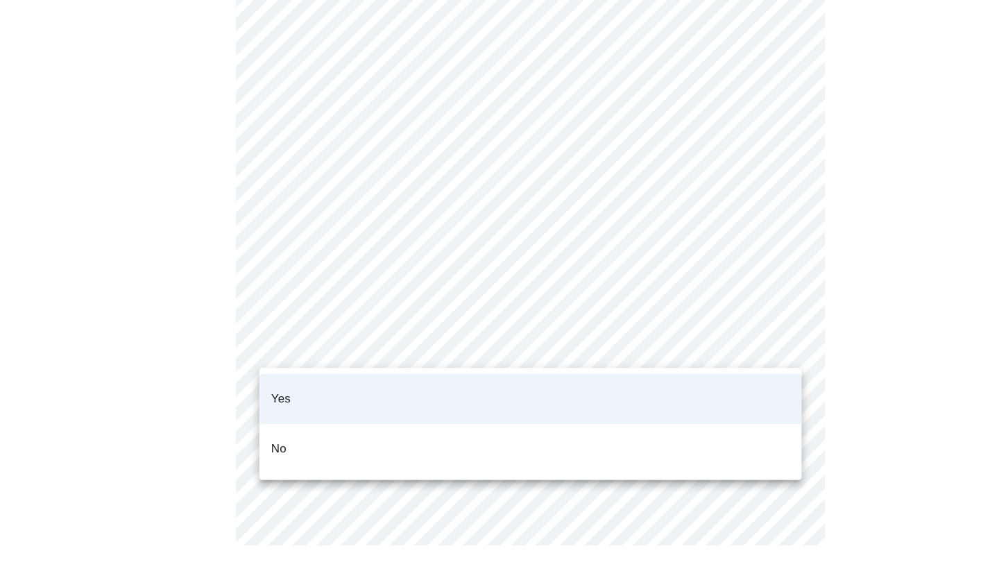
click at [282, 432] on li "No" at bounding box center [499, 455] width 511 height 47
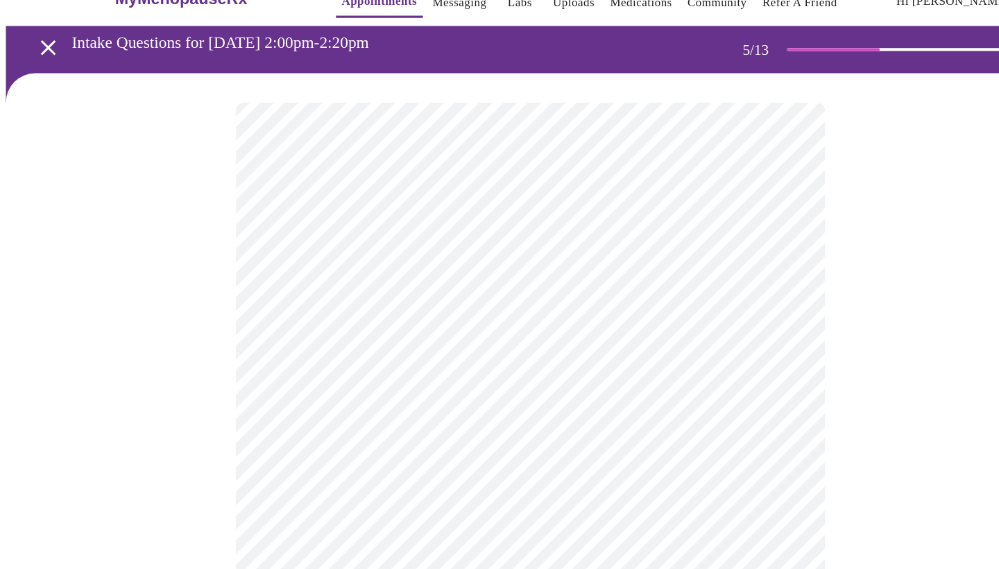
scroll to position [3, 0]
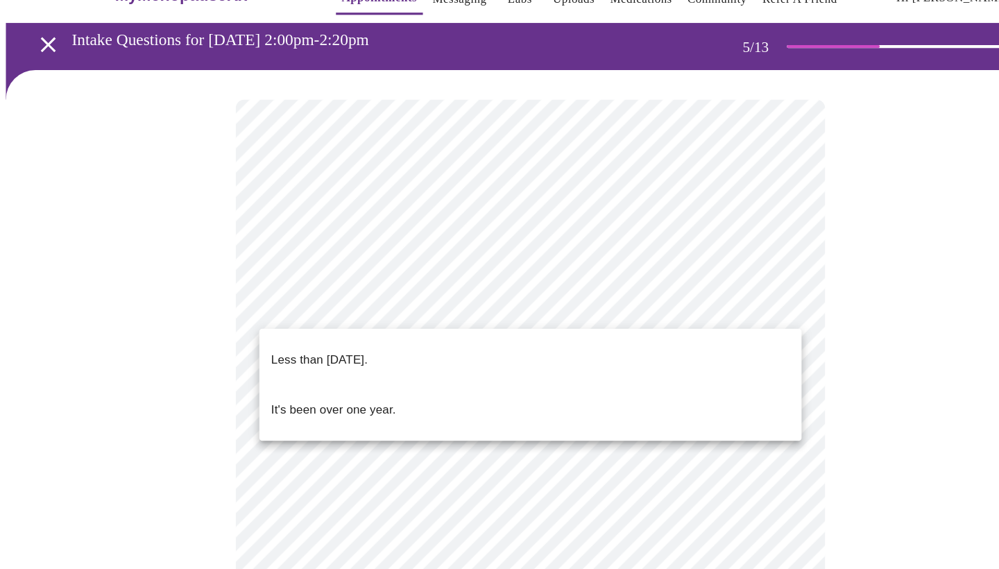
click at [276, 327] on body "MyMenopauseRx Appointments Messaging Labs Uploads Medications Community Refer a…" at bounding box center [500, 564] width 988 height 1122
click at [276, 364] on p "Less than [DATE]." at bounding box center [300, 372] width 91 height 17
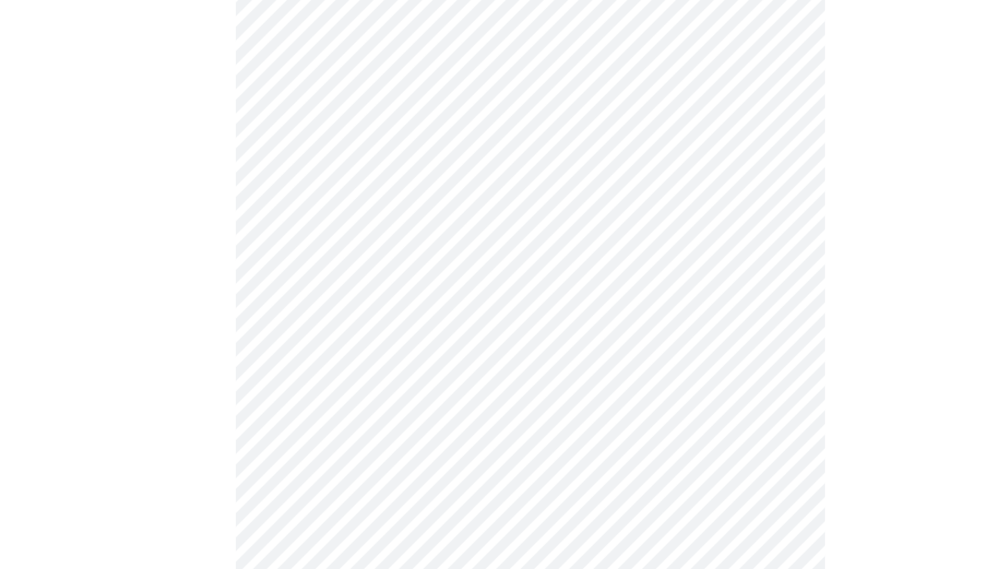
scroll to position [144, 0]
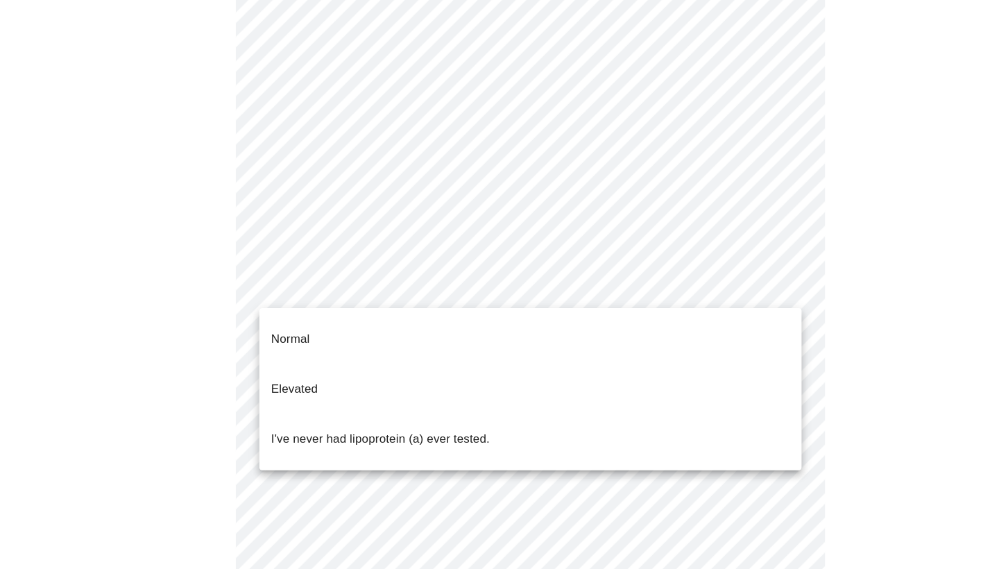
click at [278, 307] on body "MyMenopauseRx Appointments Messaging Labs Uploads Medications Community Refer a…" at bounding box center [500, 419] width 988 height 1114
click at [278, 344] on p "Normal" at bounding box center [273, 352] width 36 height 17
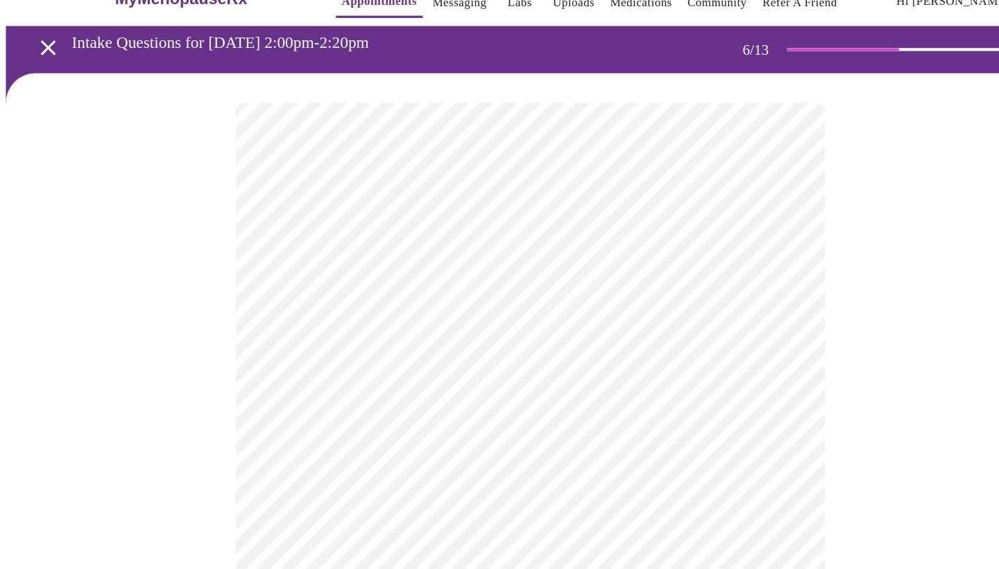
scroll to position [15, 0]
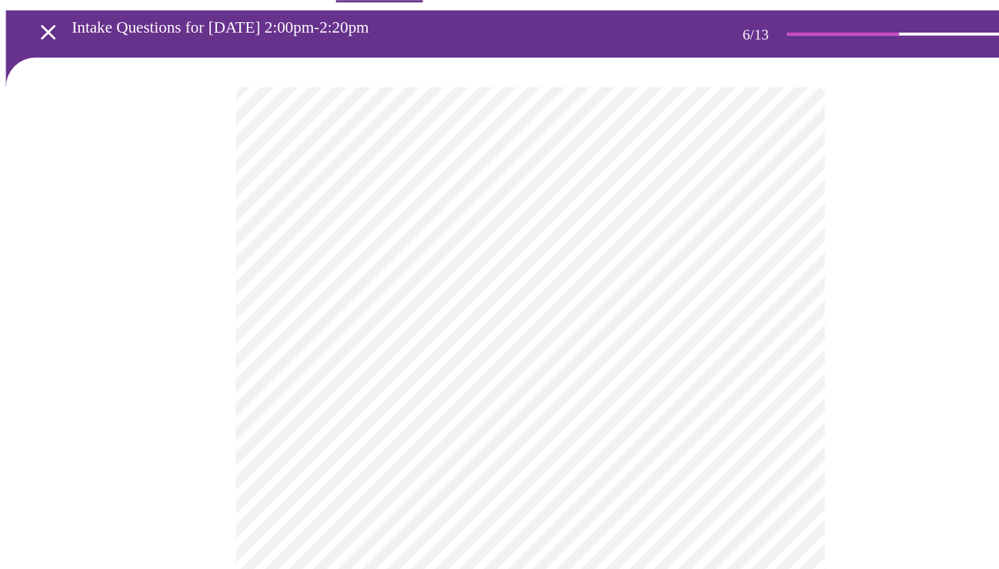
click at [307, 343] on body "MyMenopauseRx Appointments Messaging Labs Uploads Medications Community Refer a…" at bounding box center [500, 361] width 988 height 740
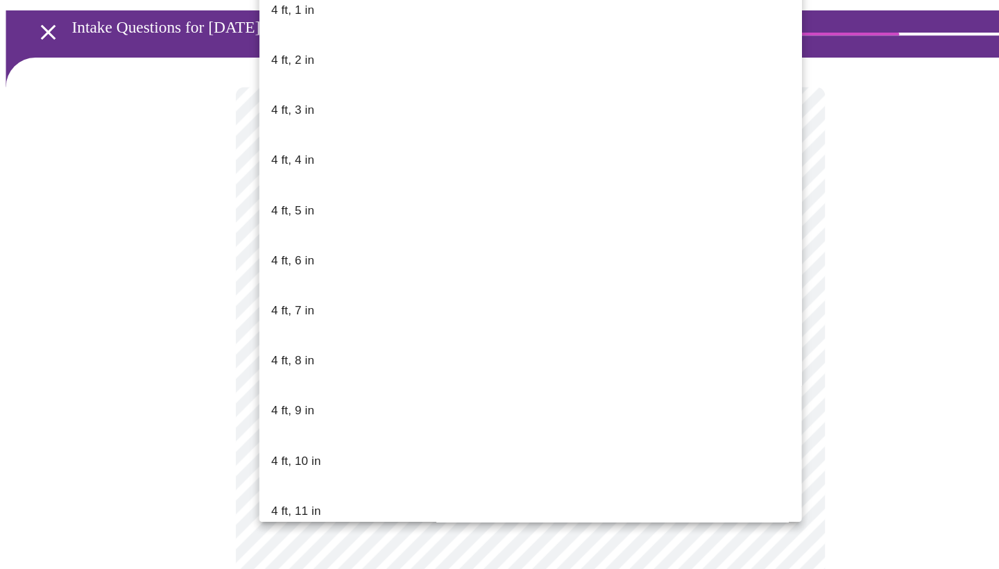
scroll to position [596, 0]
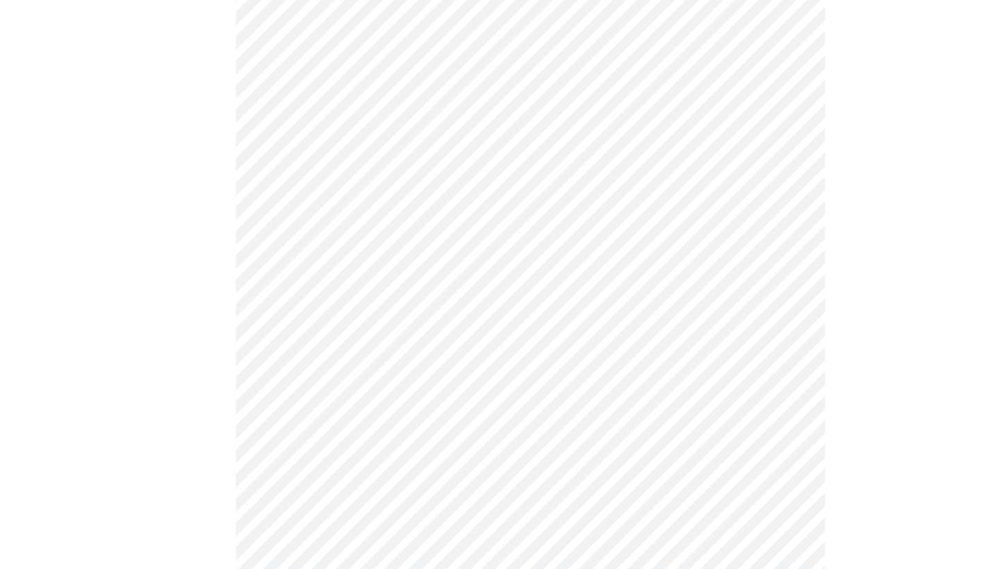
scroll to position [3528, 0]
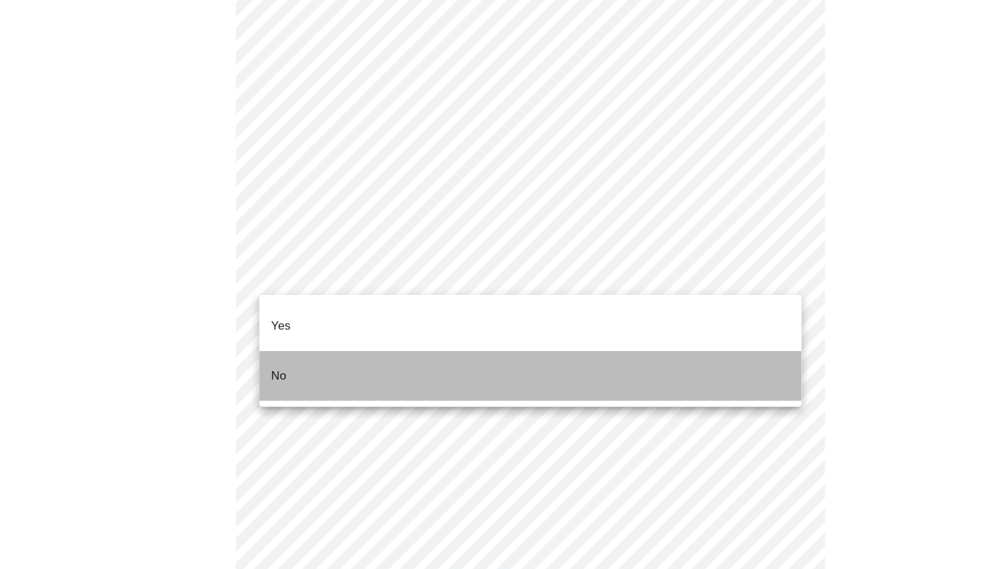
click at [264, 379] on p "No" at bounding box center [262, 387] width 15 height 17
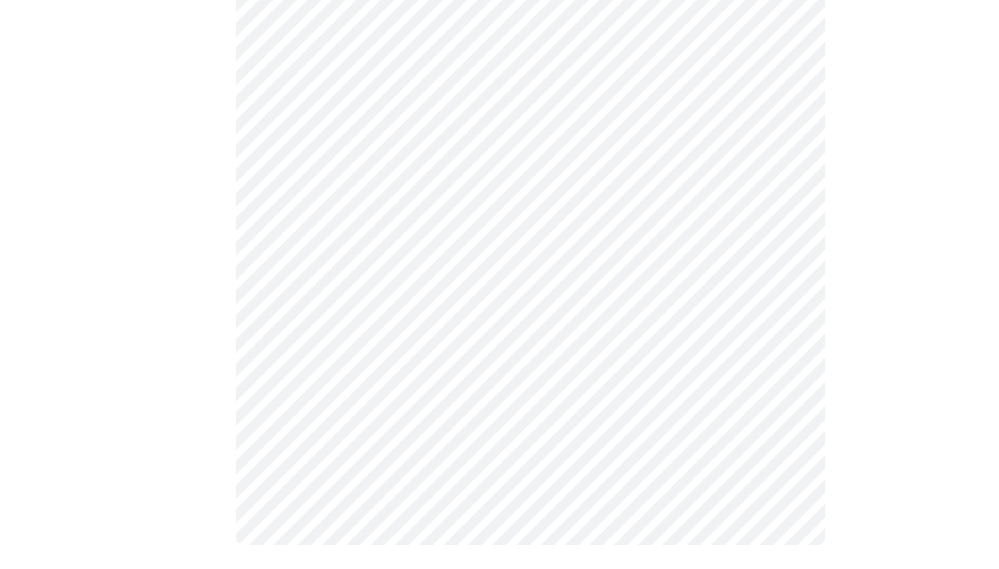
scroll to position [785, 0]
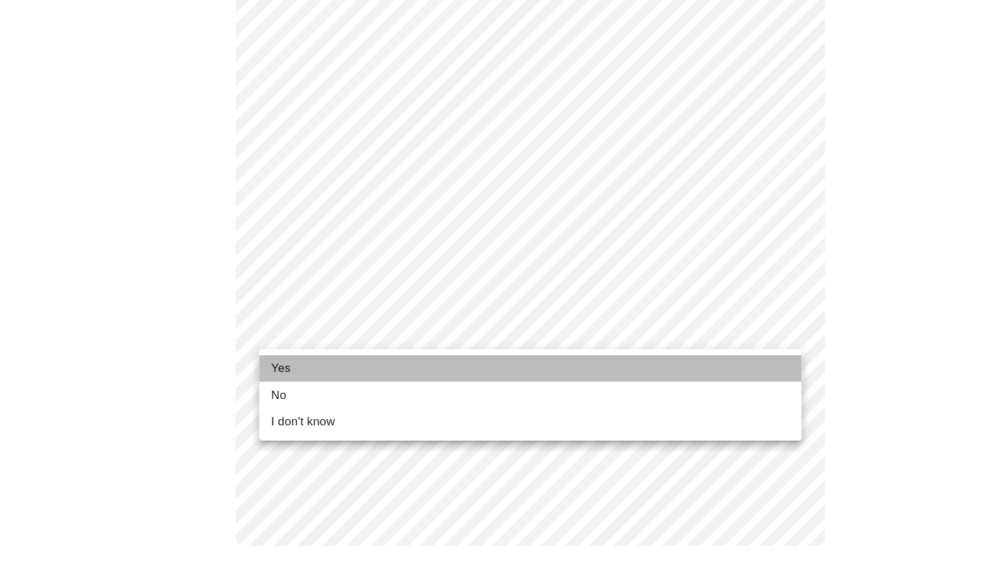
click at [290, 367] on li "Yes" at bounding box center [499, 379] width 511 height 25
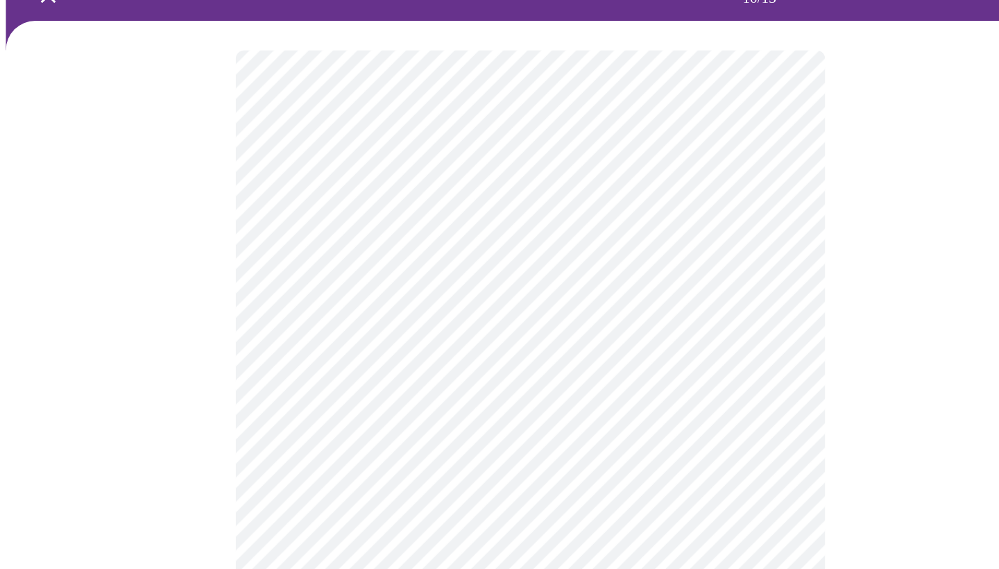
scroll to position [51, 0]
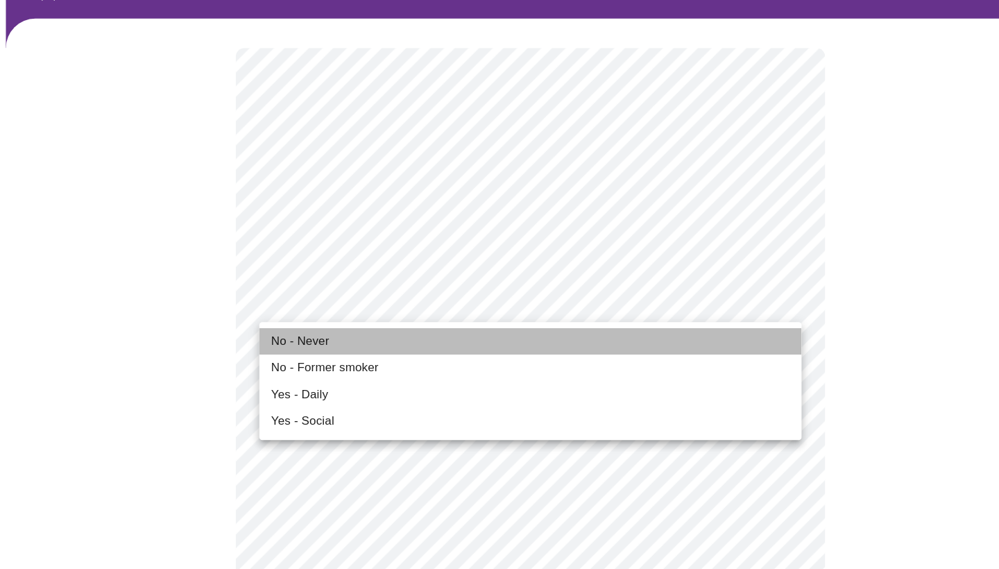
click at [268, 346] on span "No - Never" at bounding box center [282, 354] width 55 height 17
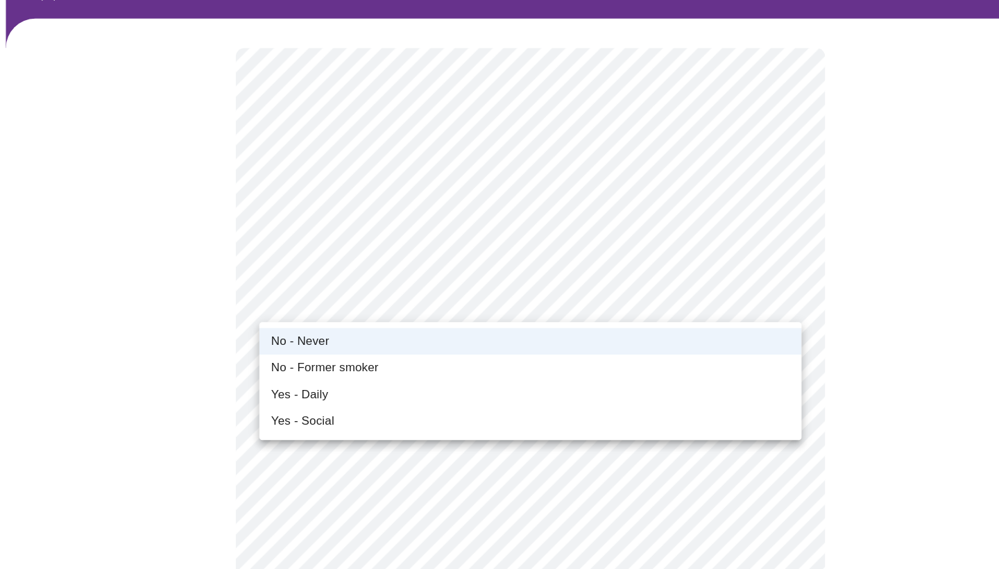
click at [225, 346] on div at bounding box center [499, 284] width 999 height 569
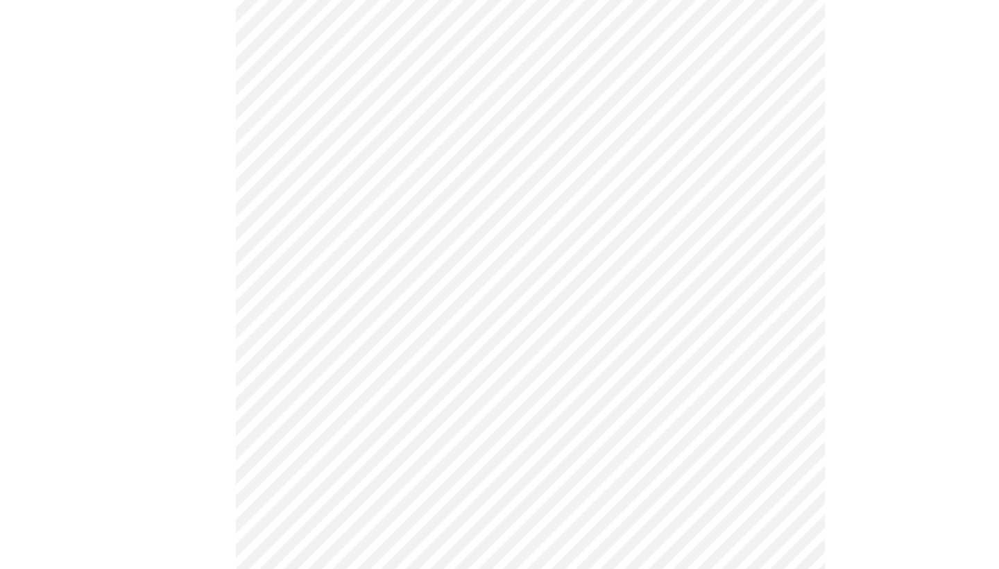
scroll to position [1050, 0]
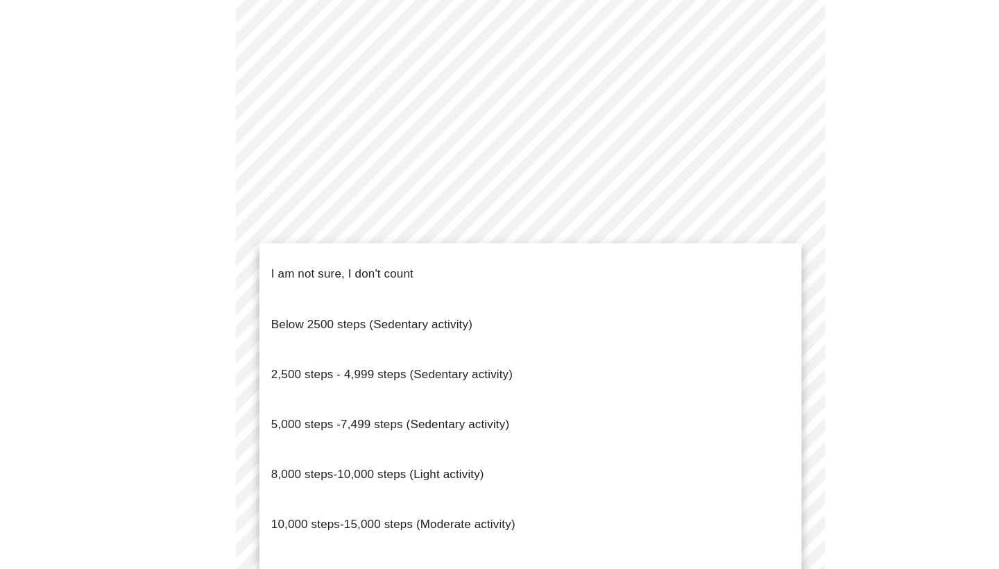
click at [300, 378] on span "2,500 steps - 4,999 steps (Sedentary activity)" at bounding box center [369, 384] width 228 height 12
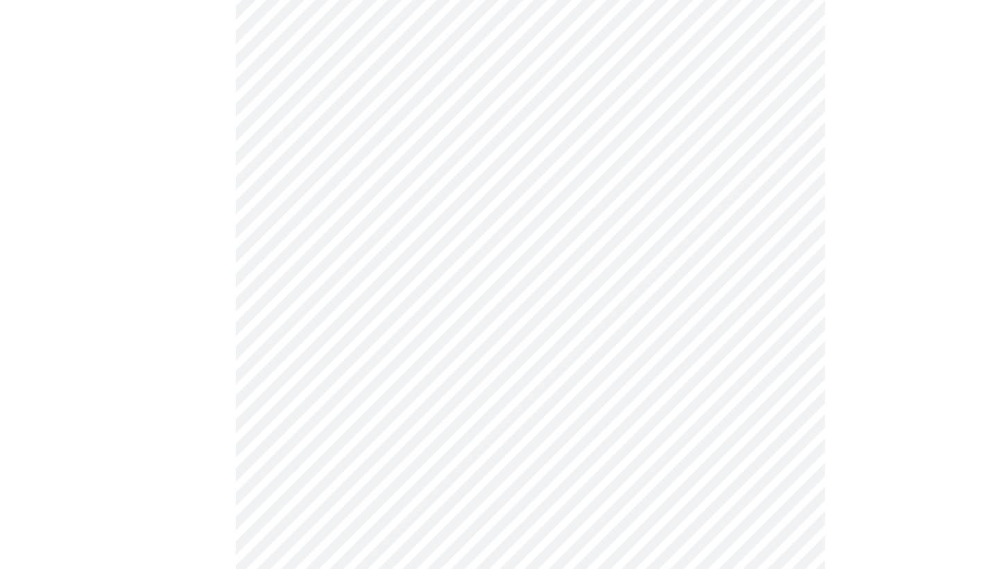
scroll to position [1122, 0]
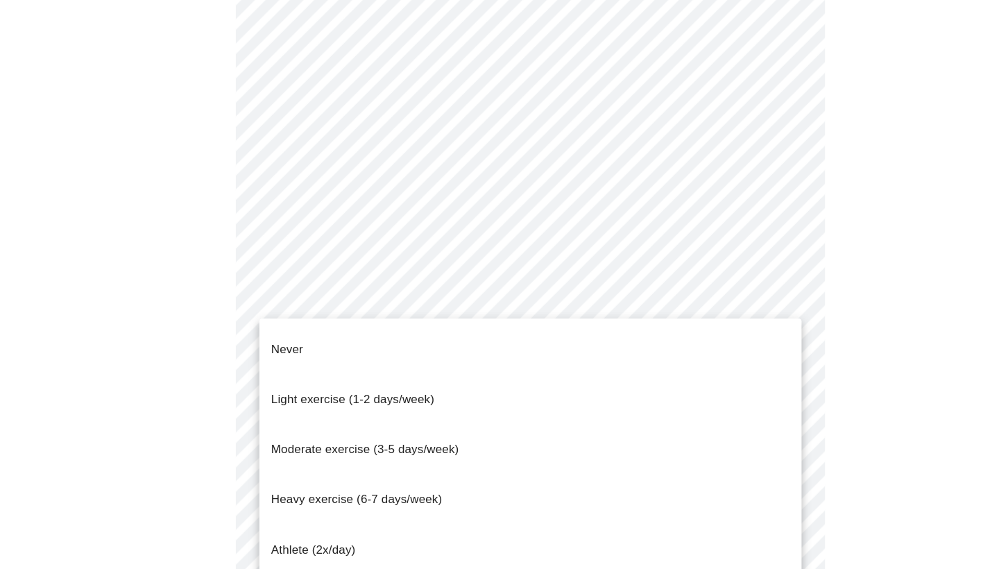
click at [275, 403] on span "Light exercise (1-2 days/week)" at bounding box center [332, 409] width 154 height 12
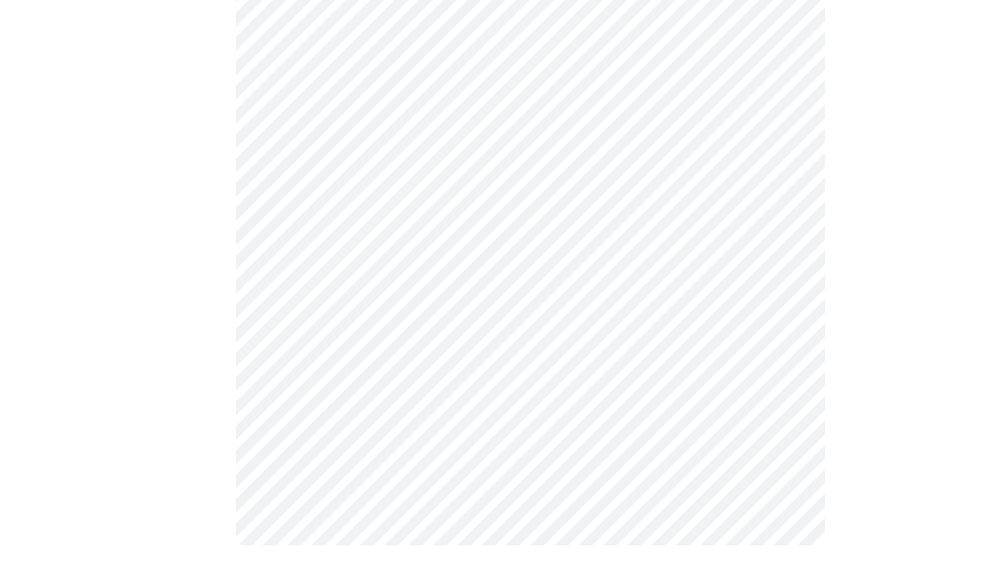
scroll to position [1229, 0]
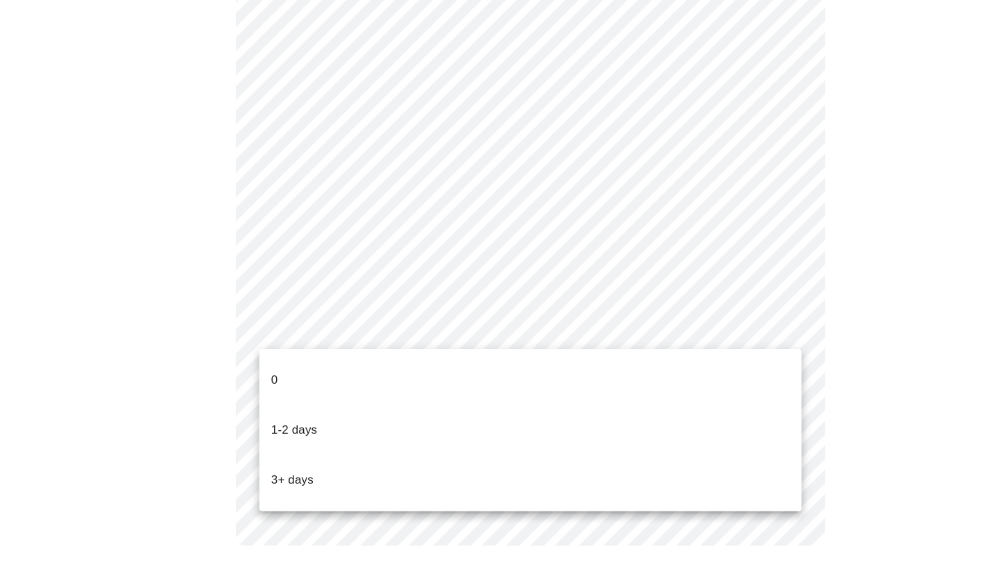
click at [261, 382] on p "0" at bounding box center [258, 390] width 6 height 17
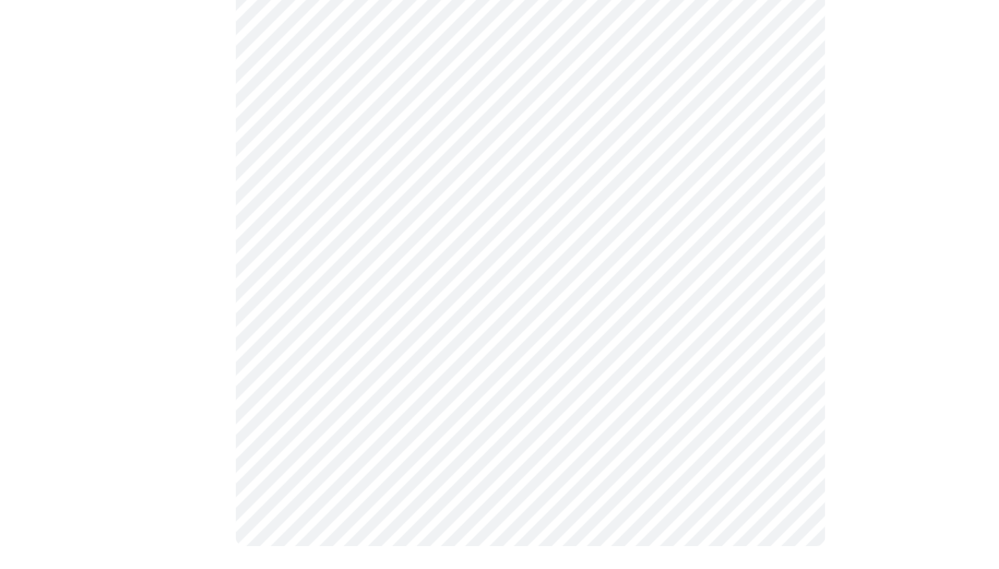
scroll to position [0, 0]
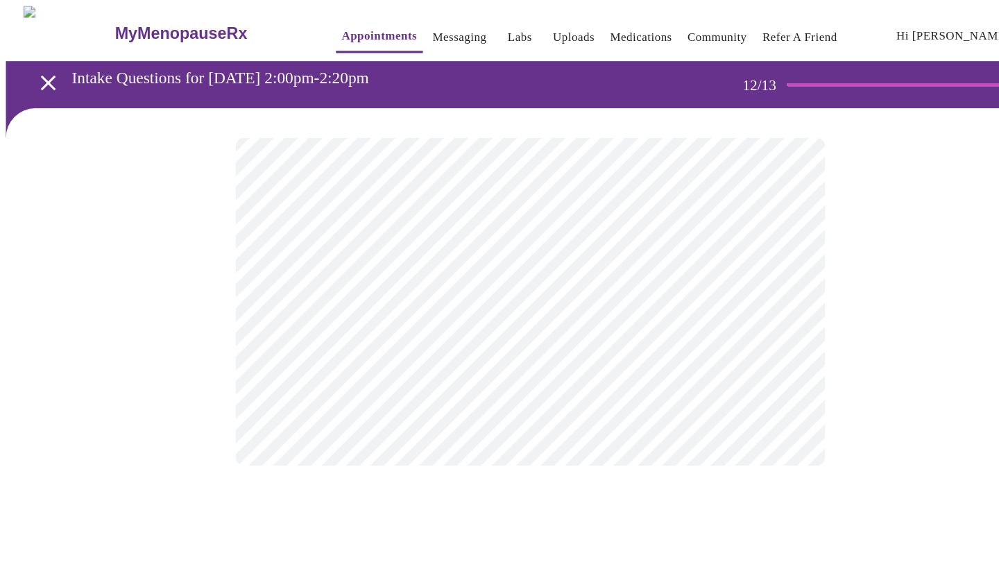
click at [335, 290] on body "MyMenopauseRx Appointments Messaging Labs Uploads Medications Community Refer a…" at bounding box center [500, 236] width 988 height 461
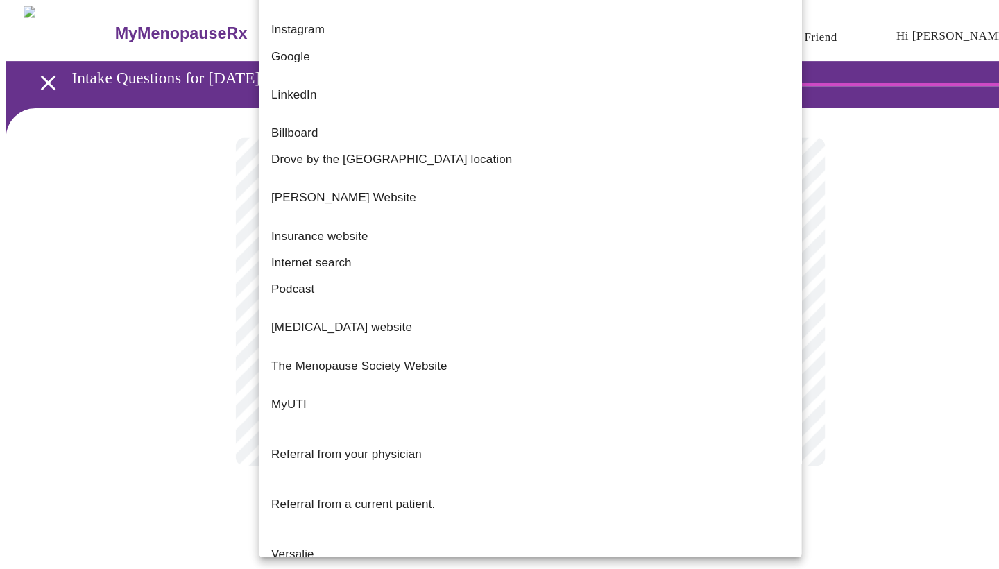
scroll to position [39, 0]
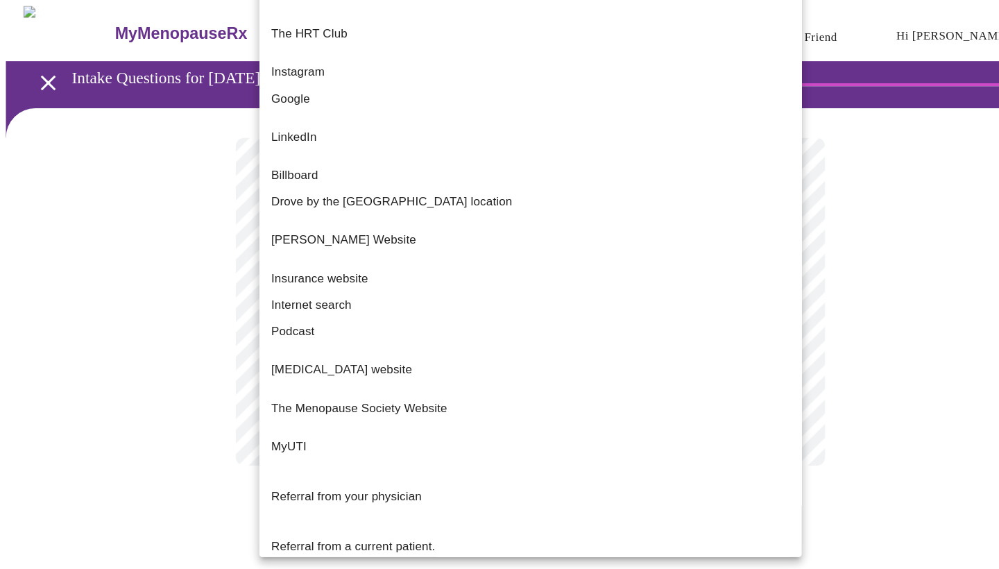
click at [389, 294] on body "MyMenopauseRx Appointments Messaging Labs Uploads Medications Community Refer a…" at bounding box center [500, 236] width 988 height 461
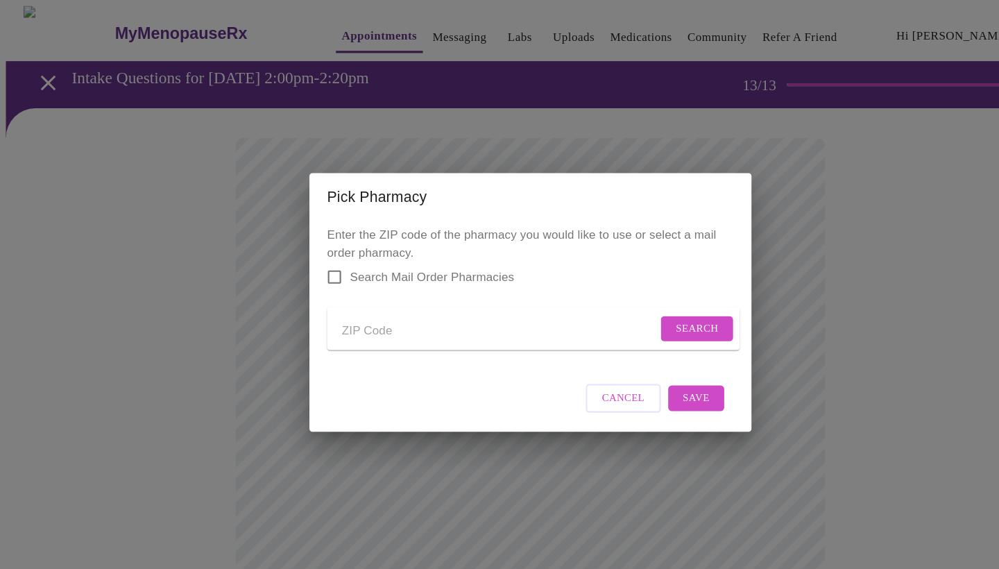
click at [314, 249] on input "Search Mail Order Pharmacies" at bounding box center [314, 260] width 29 height 29
checkbox input "true"
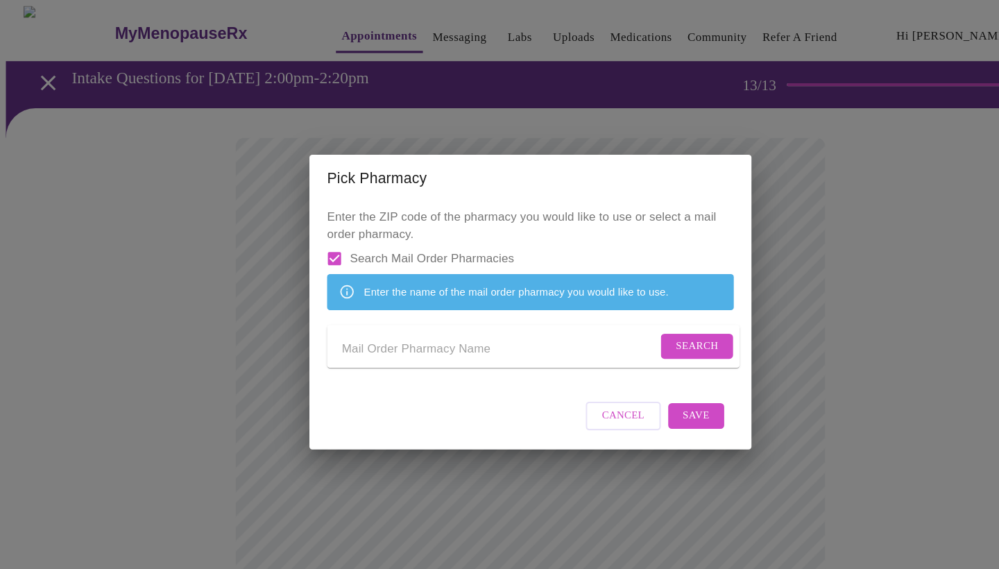
click at [371, 324] on input "Send a message to your care team" at bounding box center [470, 329] width 297 height 22
click at [663, 400] on span "Save" at bounding box center [655, 391] width 25 height 17
click at [347, 332] on input "HRT Club" at bounding box center [470, 329] width 297 height 22
type input "HRTClub"
click at [658, 327] on span "Search" at bounding box center [656, 326] width 40 height 17
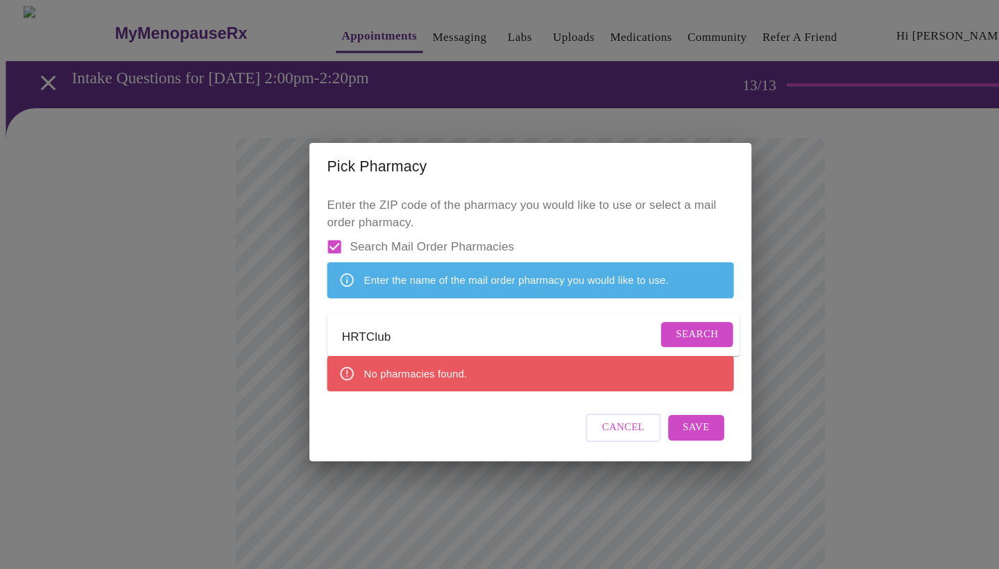
click at [315, 218] on input "Search Mail Order Pharmacies" at bounding box center [314, 232] width 29 height 29
checkbox input "false"
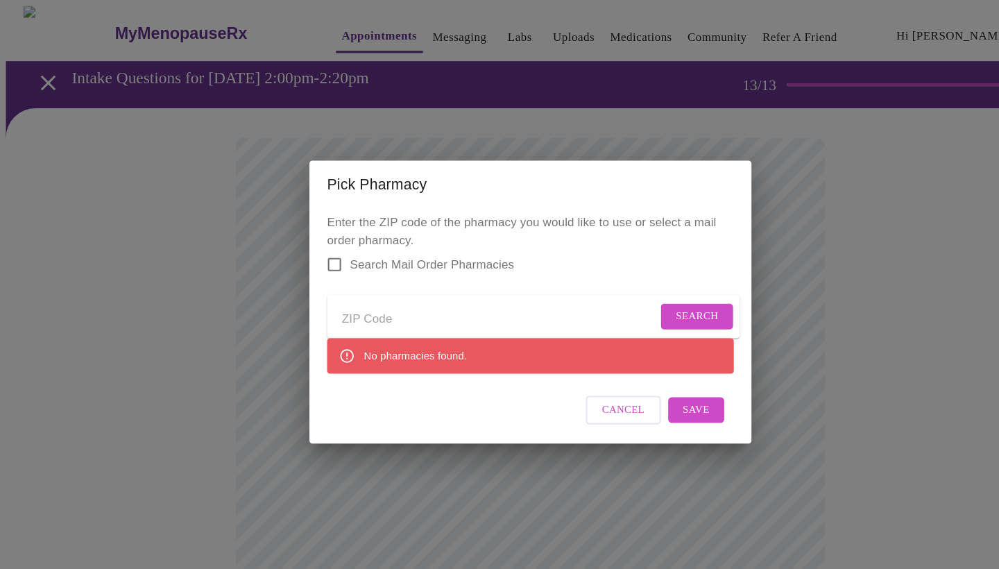
click at [348, 300] on input "Send a message to your care team" at bounding box center [470, 301] width 297 height 22
type input "25404"
click at [641, 289] on span "Search" at bounding box center [656, 297] width 40 height 17
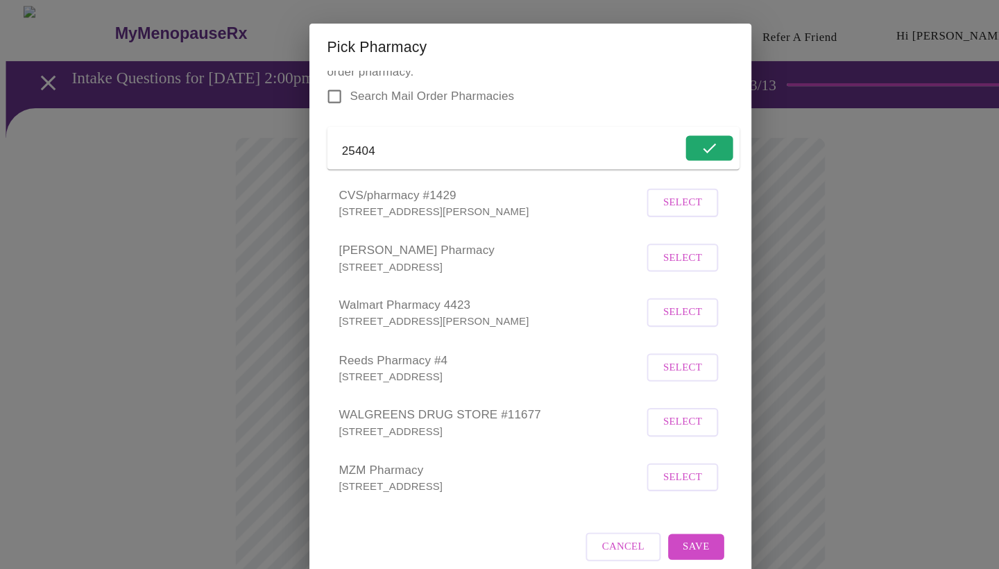
scroll to position [46, 0]
click at [642, 298] on span "Select" at bounding box center [642, 295] width 37 height 17
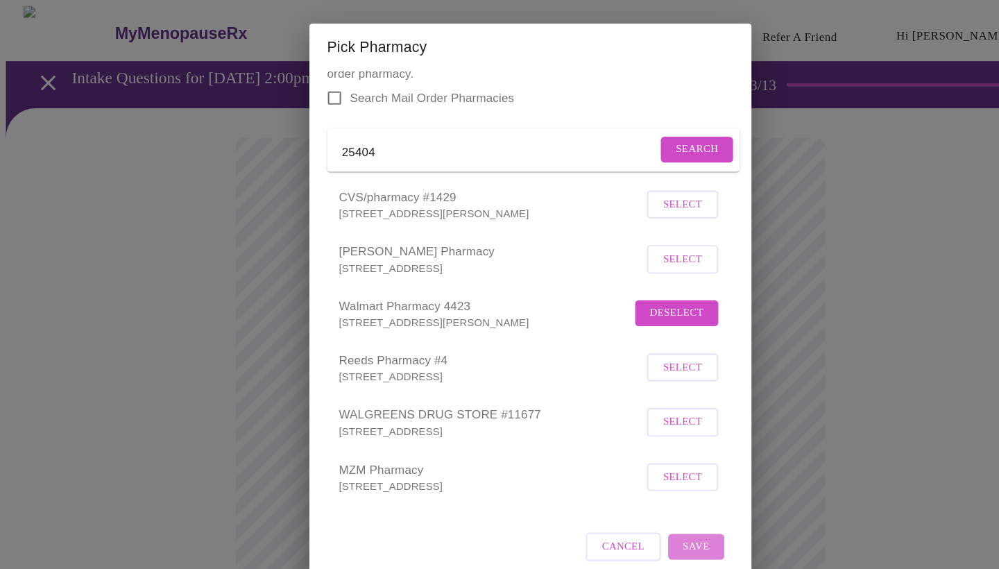
click at [654, 515] on span "Save" at bounding box center [655, 514] width 25 height 17
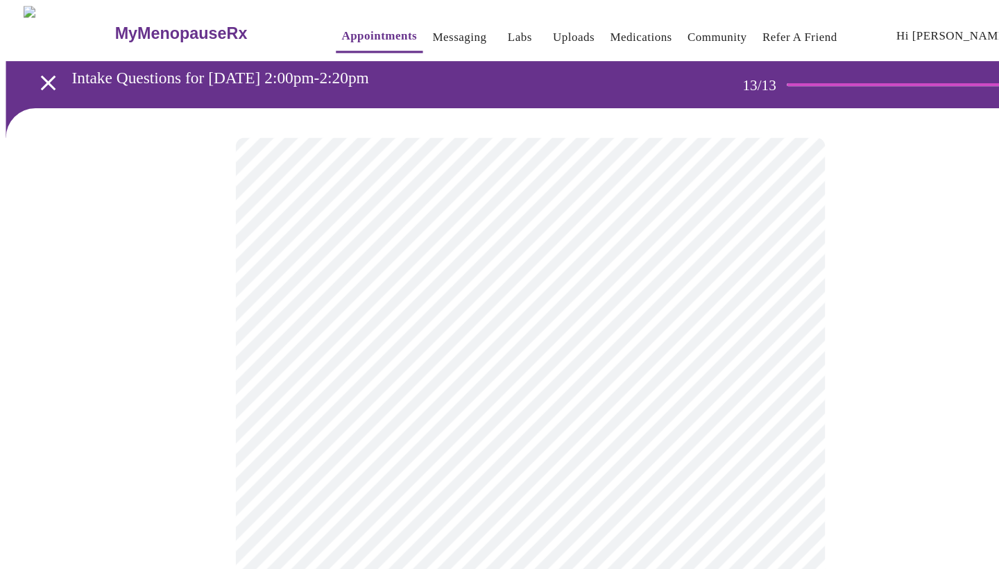
scroll to position [0, 0]
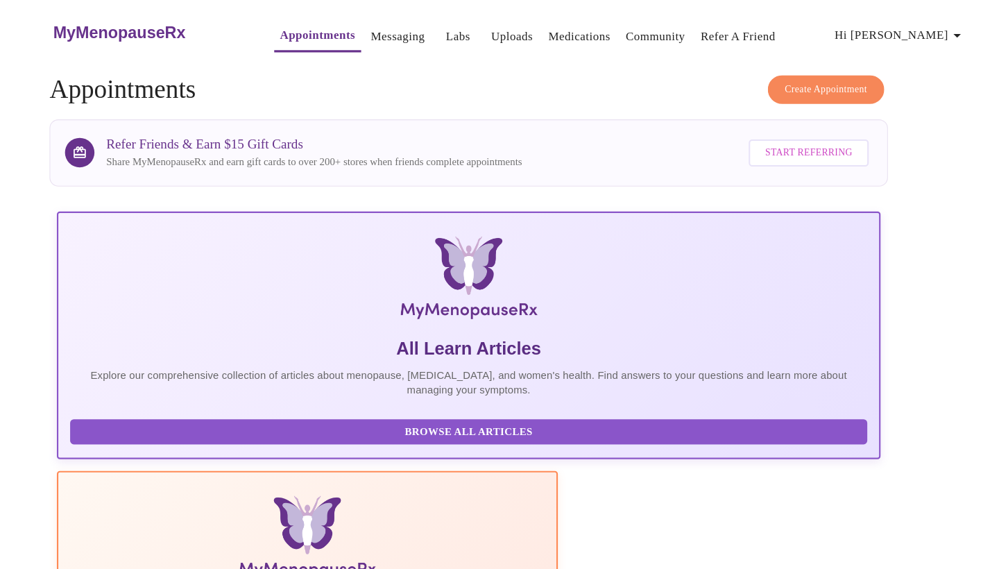
click at [407, 26] on link "Messaging" at bounding box center [432, 35] width 51 height 19
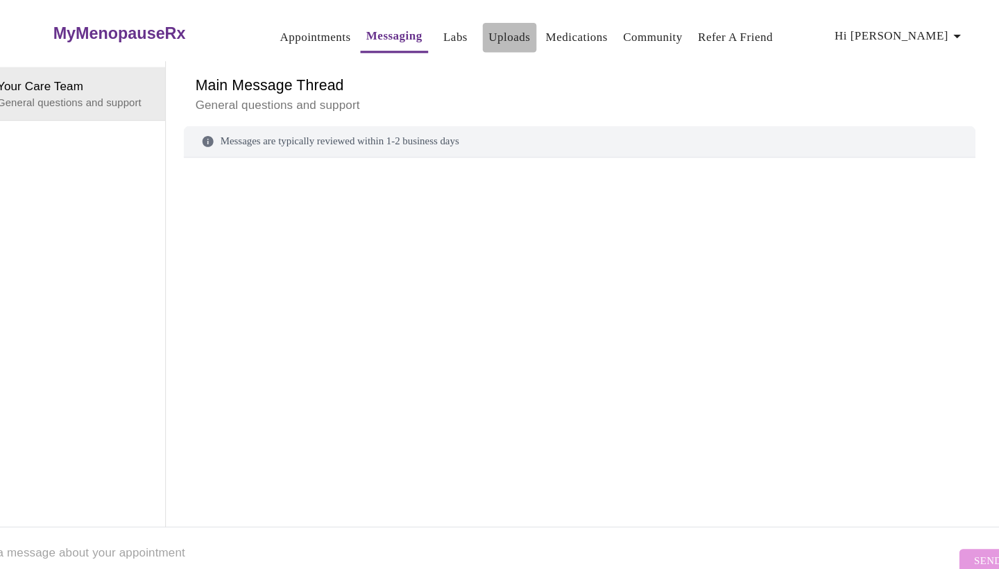
click at [518, 33] on link "Uploads" at bounding box center [538, 35] width 40 height 19
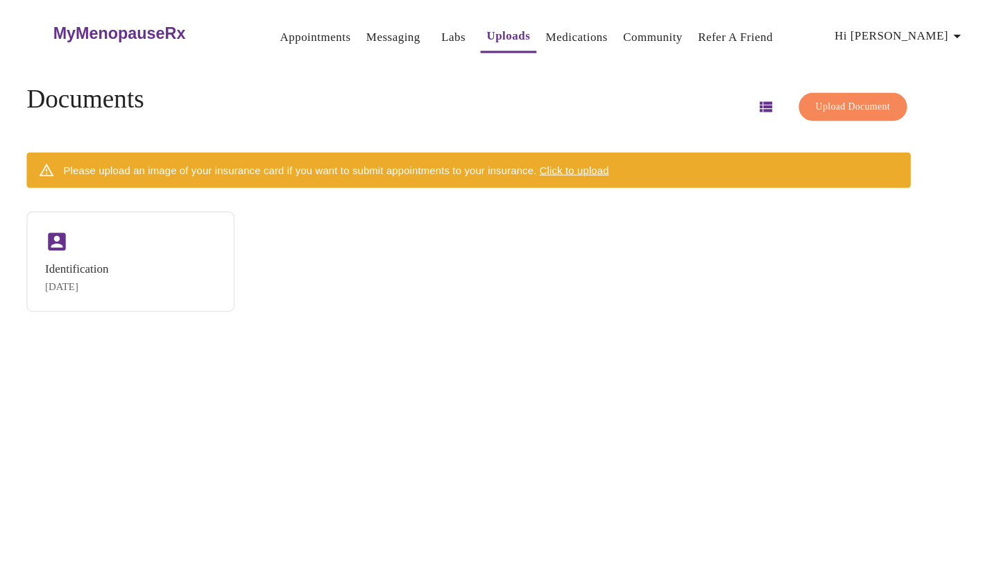
click at [572, 33] on link "Medications" at bounding box center [601, 35] width 58 height 19
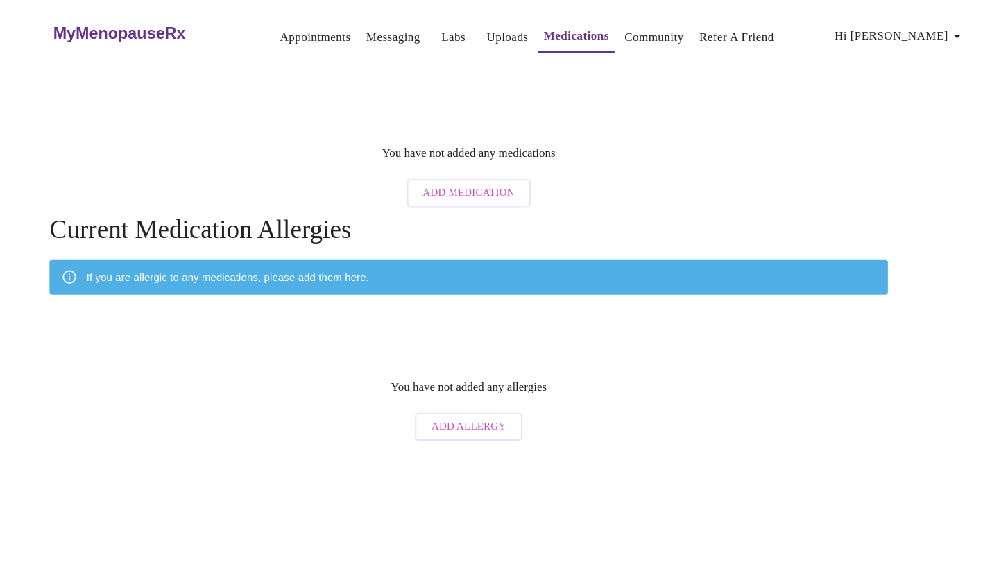
click at [646, 31] on link "Community" at bounding box center [674, 35] width 56 height 19
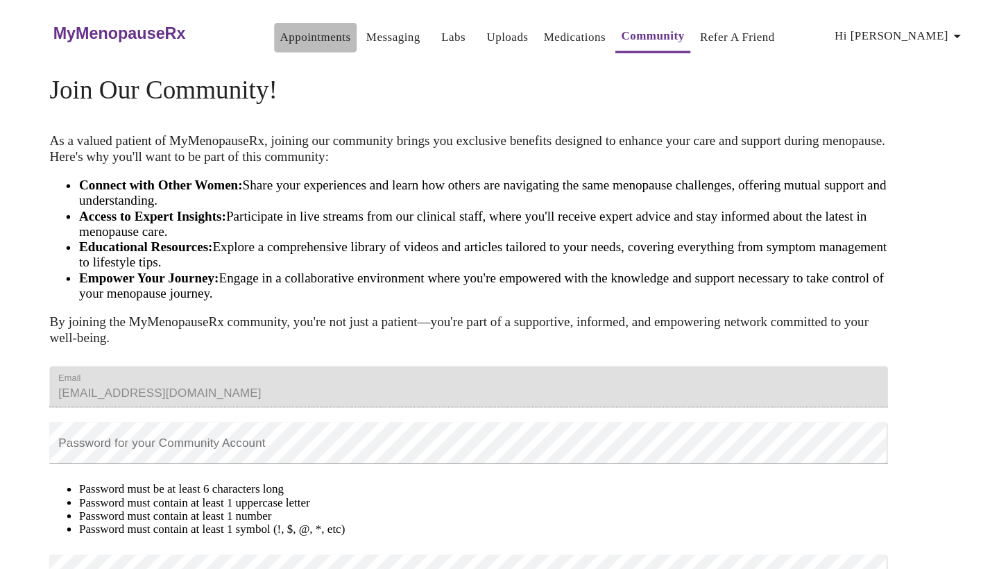
click at [322, 26] on link "Appointments" at bounding box center [355, 35] width 67 height 19
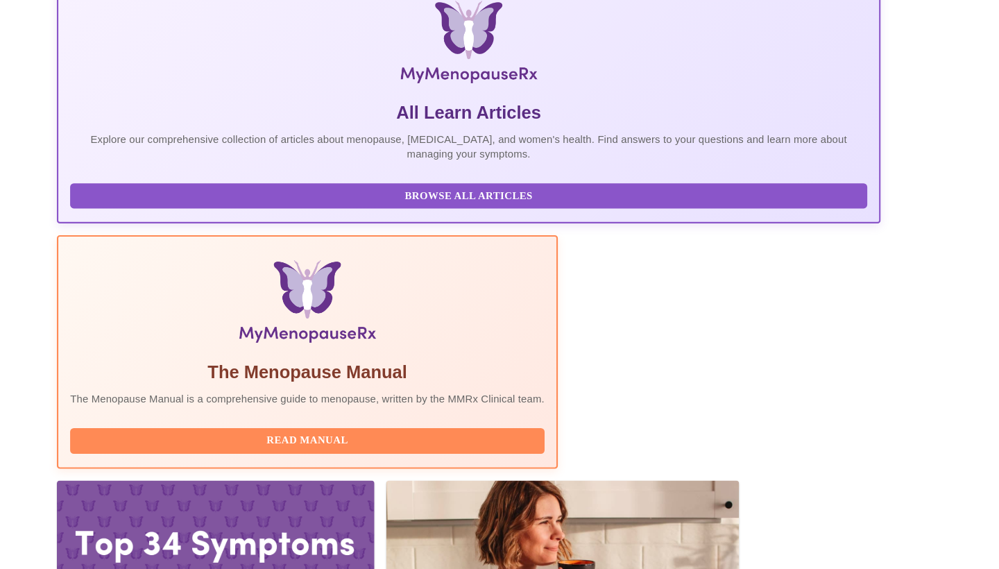
scroll to position [189, 0]
